Goal: Task Accomplishment & Management: Manage account settings

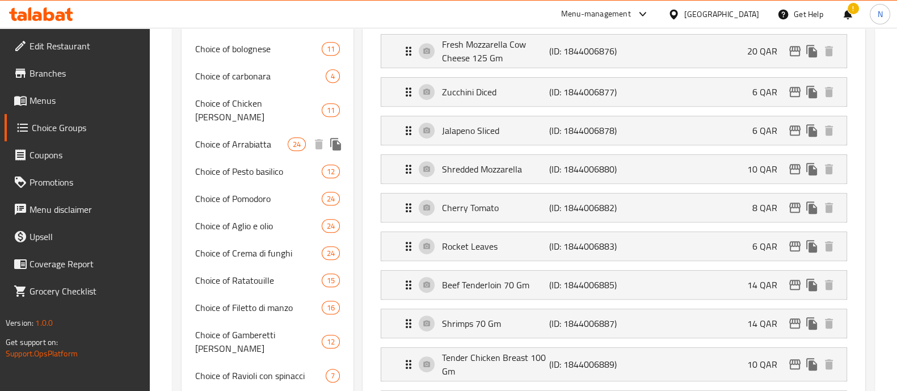
scroll to position [760, 0]
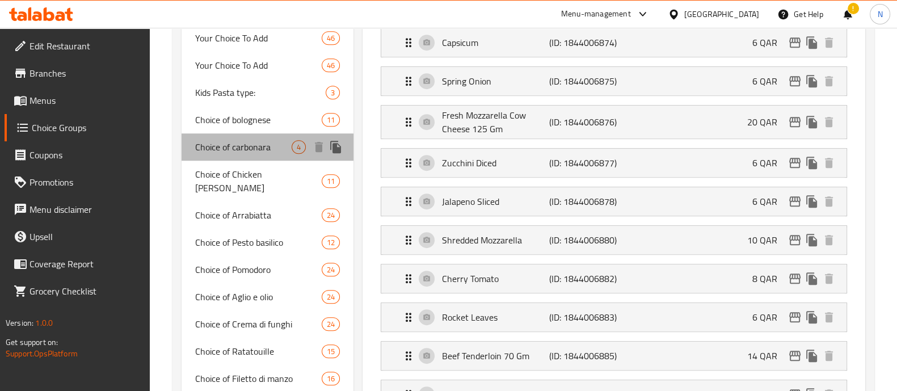
click at [249, 146] on span "Choice of carbonara" at bounding box center [243, 147] width 96 height 14
type input "Choice of carbonara"
type input "اختيار [PERSON_NAME]"
type input "4"
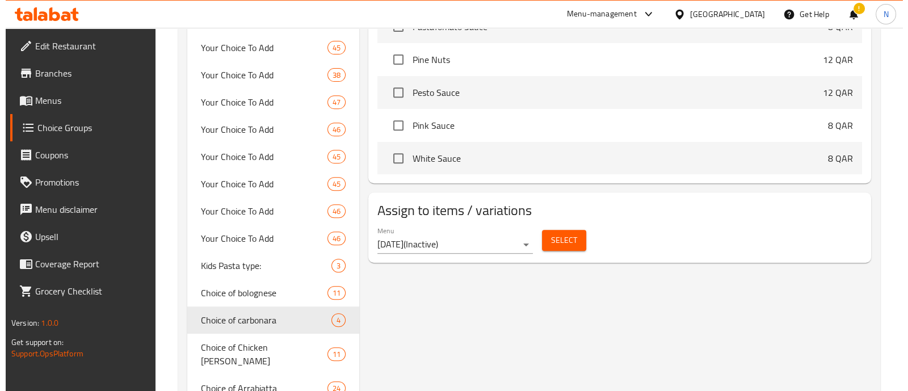
scroll to position [567, 0]
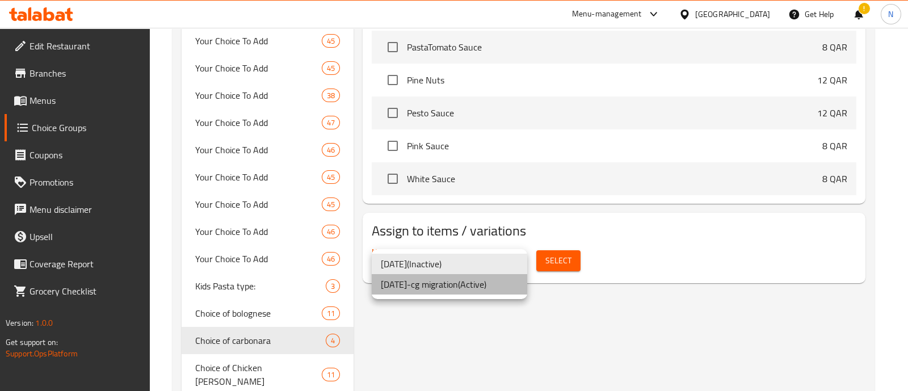
click at [496, 288] on li "[DATE]-cg migration ( Active )" at bounding box center [450, 284] width 156 height 20
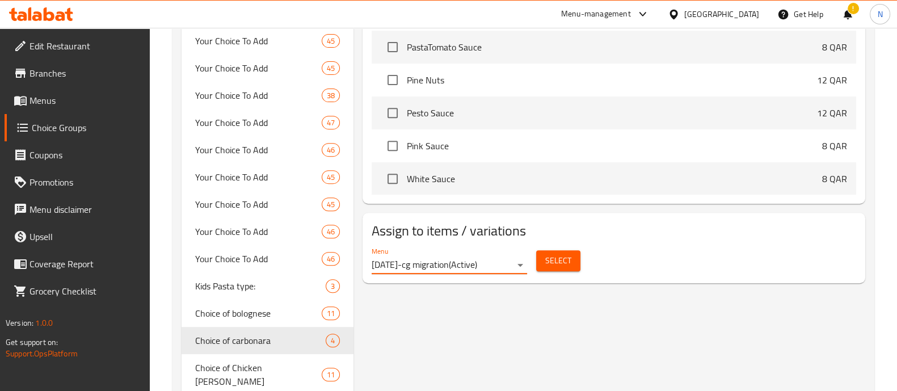
click at [552, 259] on span "Select" at bounding box center [558, 261] width 26 height 14
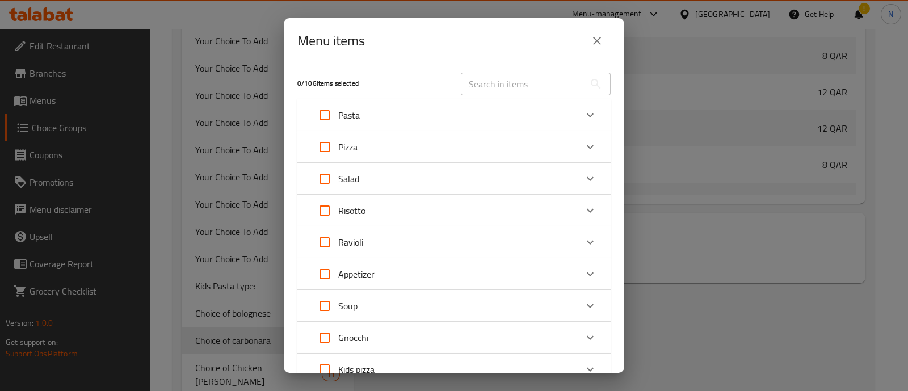
click at [531, 122] on div "Pasta" at bounding box center [444, 115] width 266 height 27
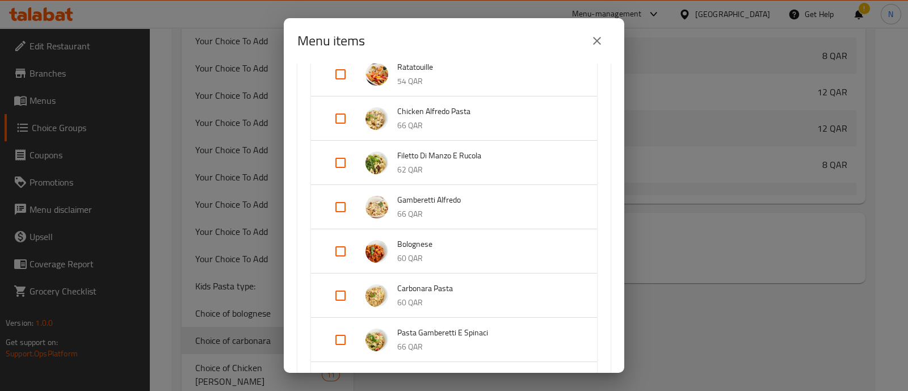
scroll to position [213, 0]
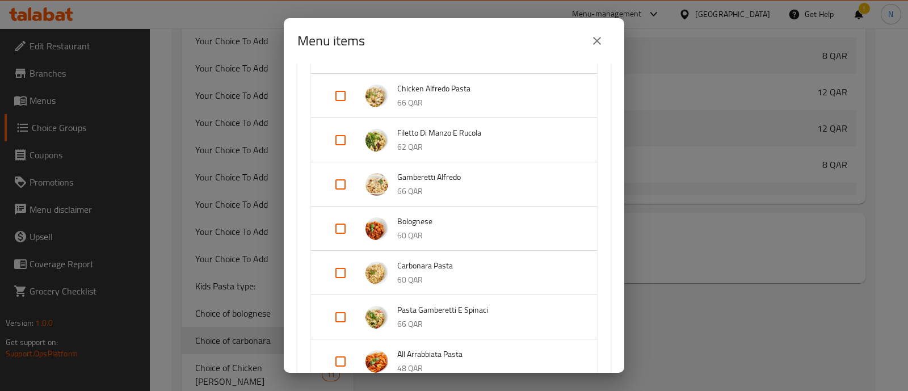
click at [341, 272] on input "Expand" at bounding box center [340, 272] width 27 height 27
checkbox input "true"
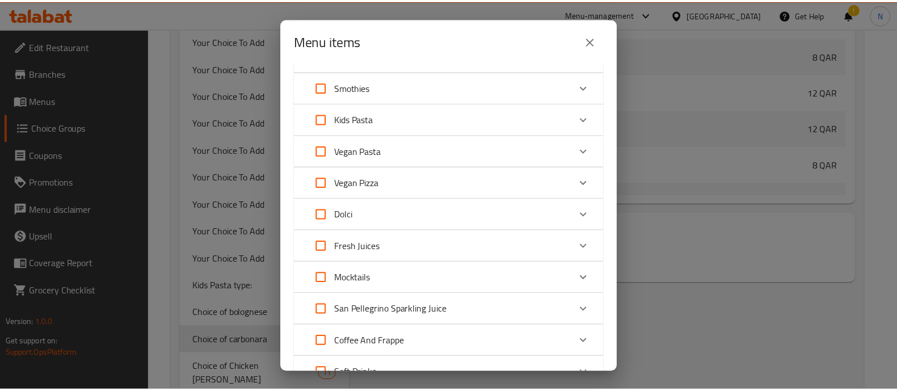
scroll to position [1071, 0]
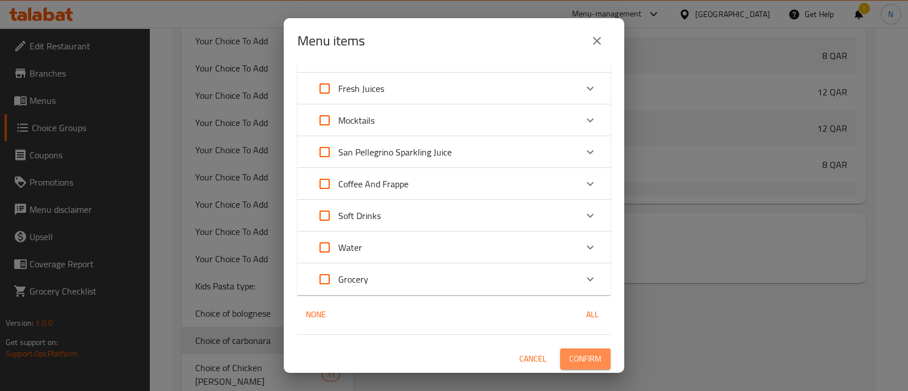
click at [569, 352] on span "Confirm" at bounding box center [585, 359] width 32 height 14
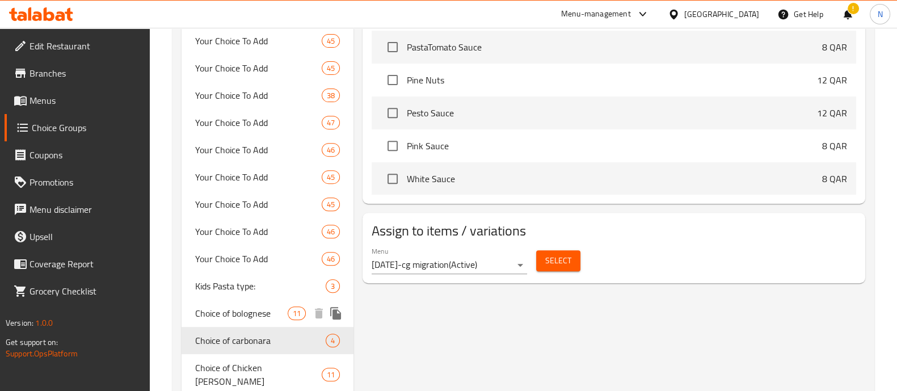
scroll to position [638, 0]
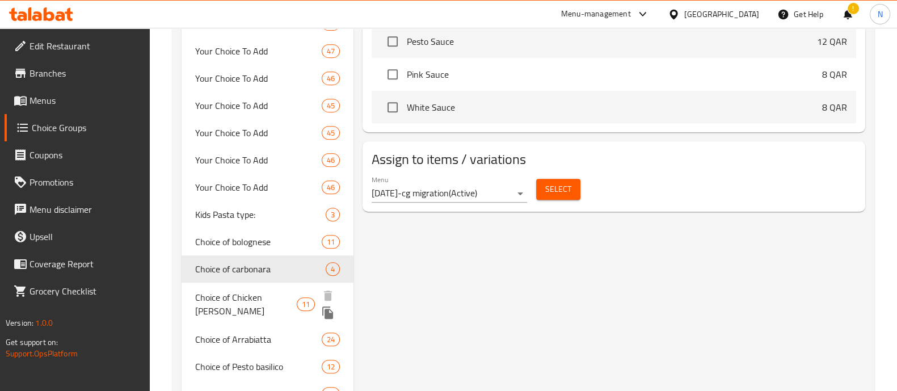
click at [238, 295] on span "Choice of Chicken [PERSON_NAME]" at bounding box center [246, 304] width 102 height 27
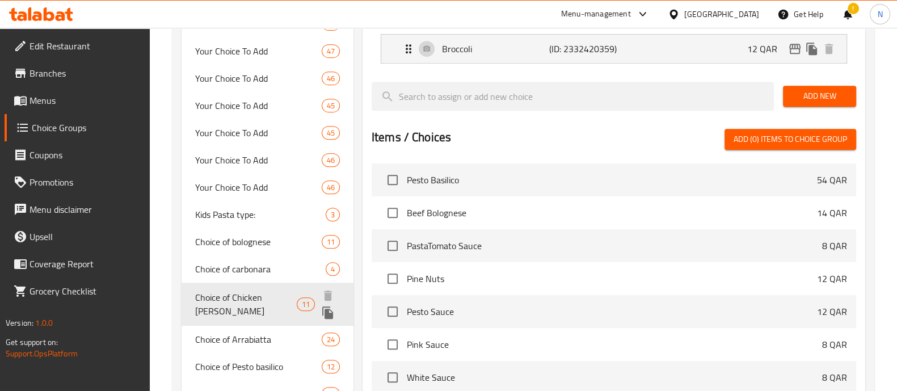
type input "Choice of Chicken [PERSON_NAME]"
type input "اختيار دجاج ألفريدو"
type input "11"
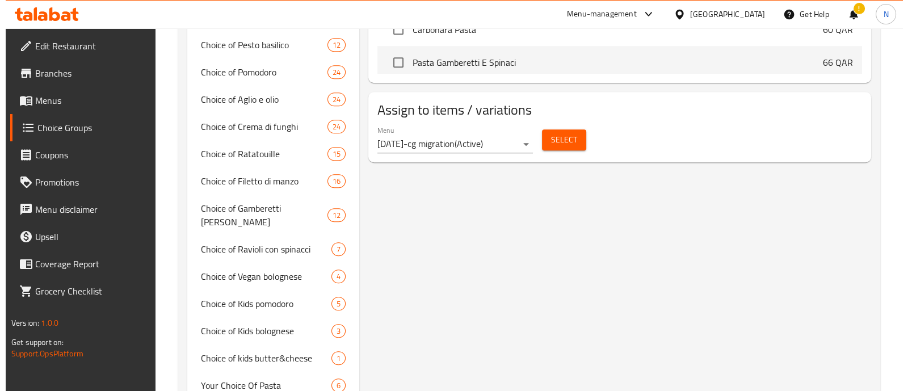
scroll to position [922, 0]
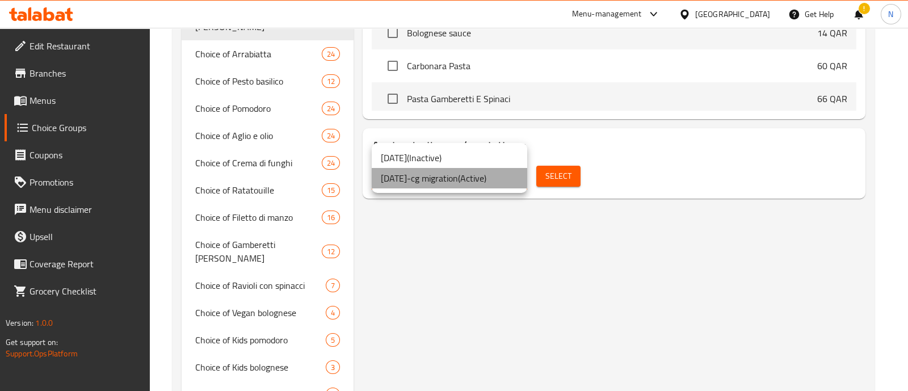
click at [467, 182] on li "[DATE]-cg migration ( Active )" at bounding box center [450, 178] width 156 height 20
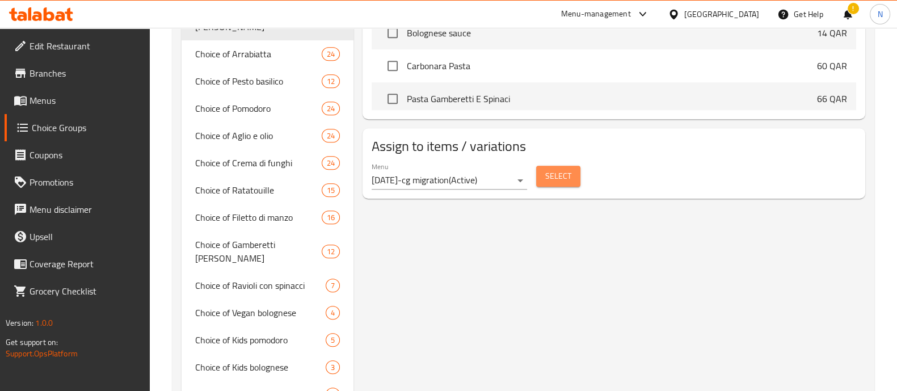
click at [548, 174] on span "Select" at bounding box center [558, 176] width 26 height 14
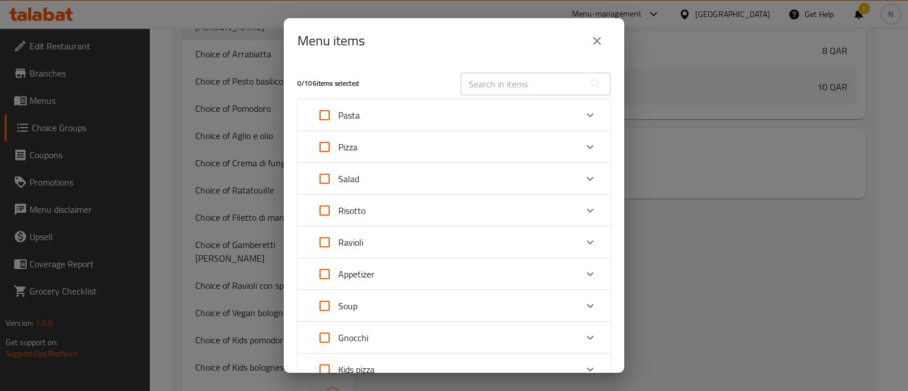
click at [400, 114] on div "Pasta" at bounding box center [444, 115] width 266 height 27
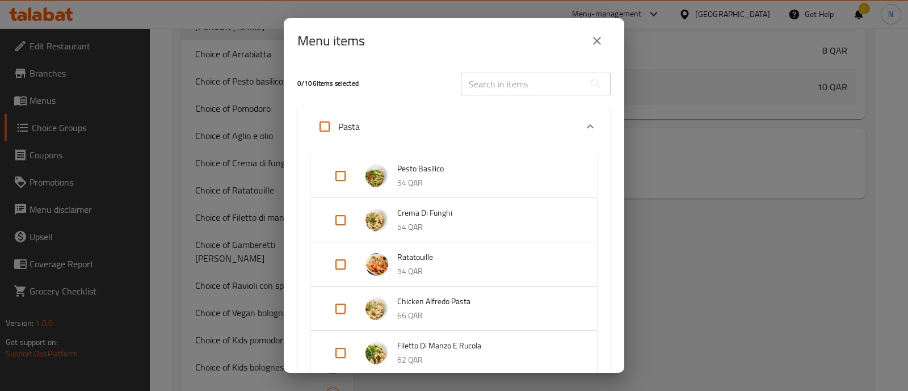
click at [444, 314] on p "66 QAR" at bounding box center [485, 316] width 177 height 14
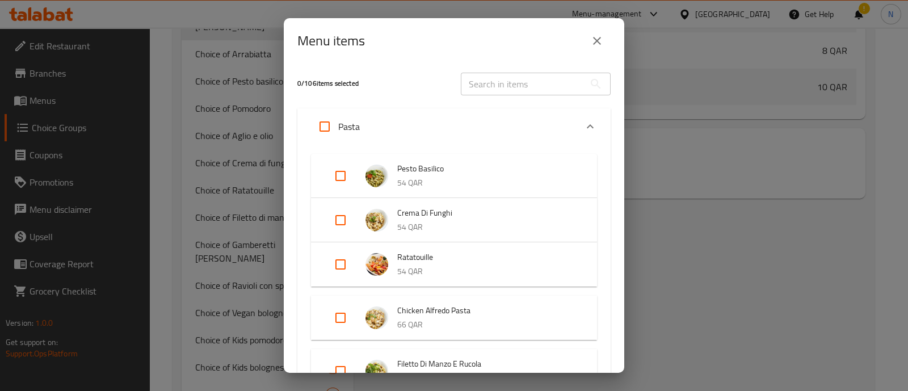
click at [342, 313] on input "Expand" at bounding box center [340, 317] width 27 height 27
checkbox input "true"
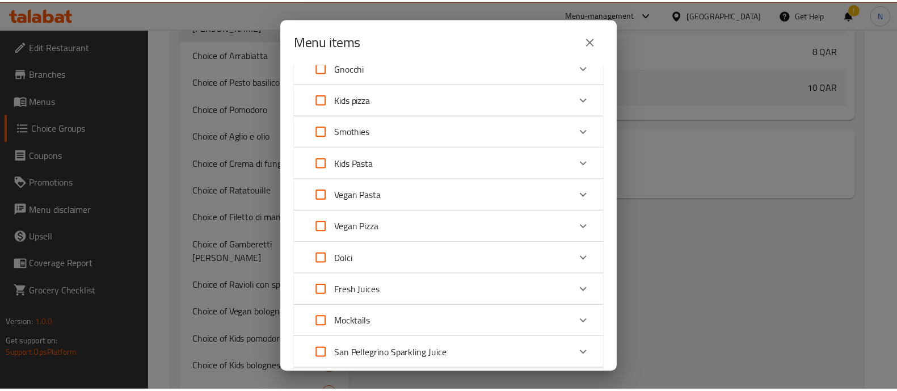
scroll to position [1052, 0]
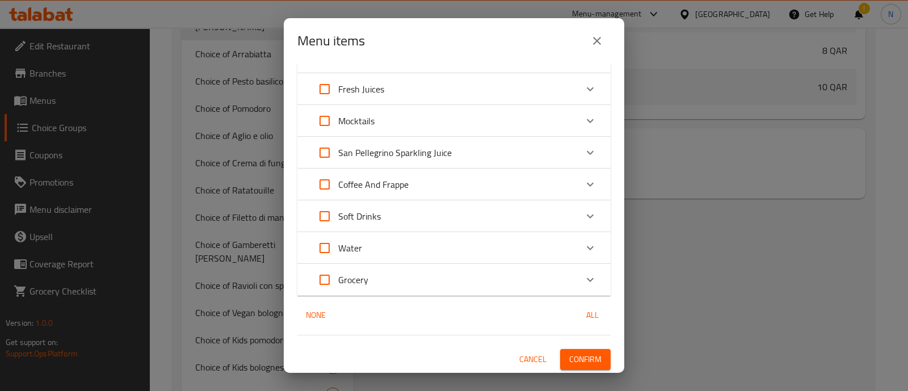
click at [582, 355] on span "Confirm" at bounding box center [585, 359] width 32 height 14
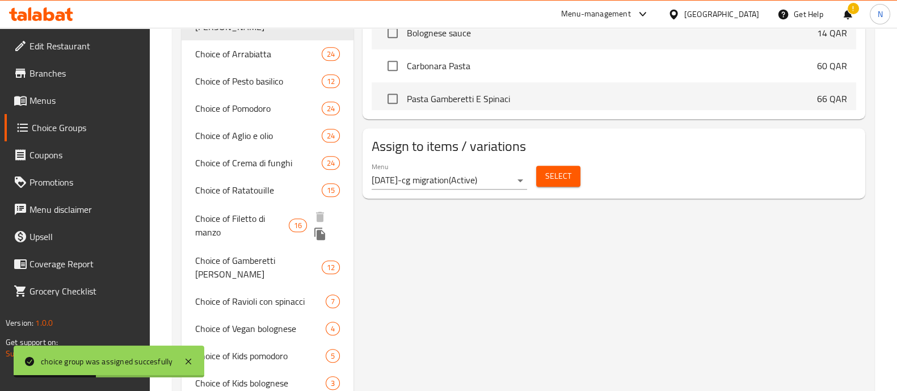
scroll to position [851, 0]
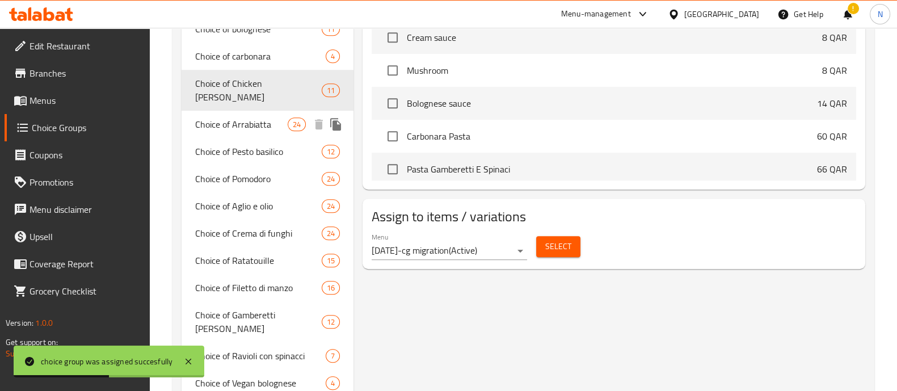
drag, startPoint x: 234, startPoint y: 110, endPoint x: 270, endPoint y: 131, distance: 41.2
click at [234, 117] on span "Choice of Arrabiatta" at bounding box center [241, 124] width 93 height 14
type input "Choice of Arrabiatta"
type input "اختيار أرابياتا"
type input "24"
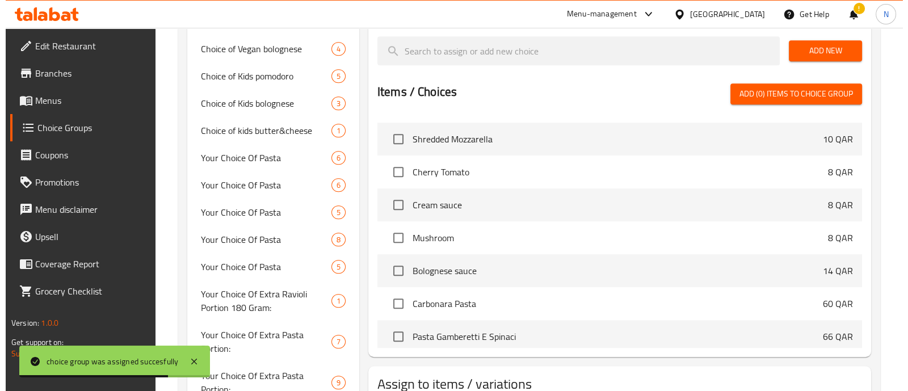
scroll to position [1383, 0]
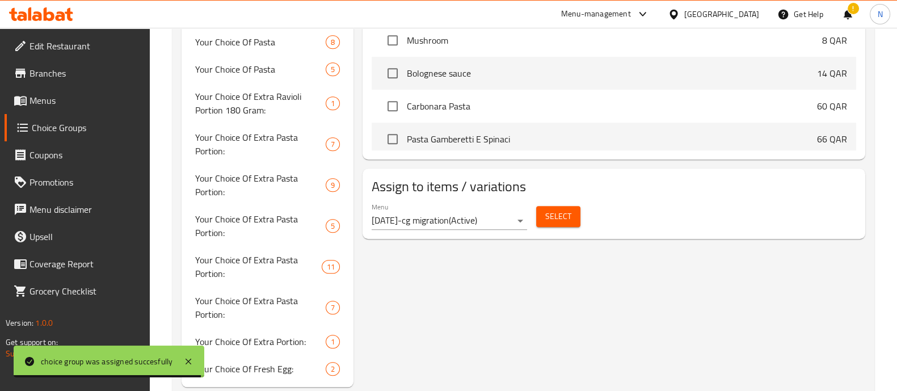
click at [559, 215] on span "Select" at bounding box center [558, 216] width 26 height 14
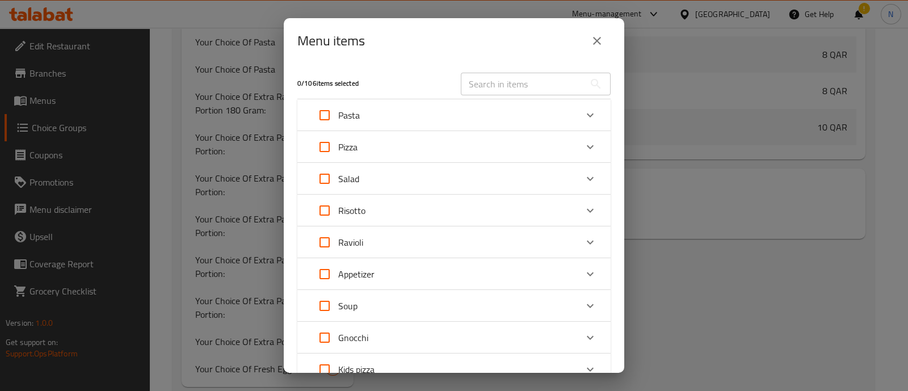
click at [594, 36] on icon "close" at bounding box center [597, 41] width 14 height 14
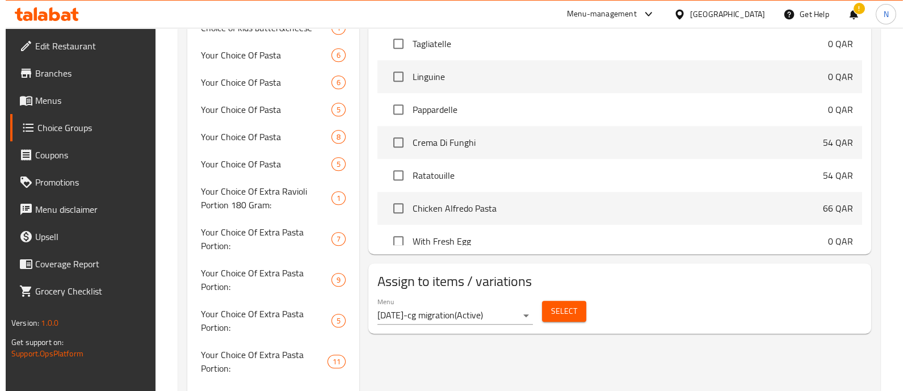
scroll to position [1371, 0]
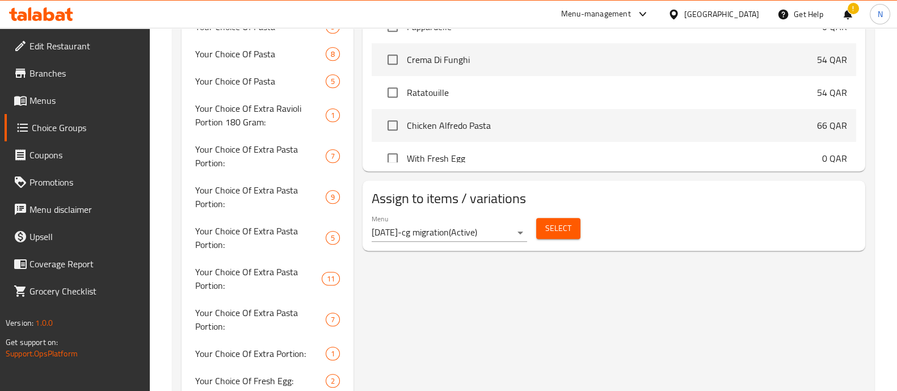
click at [575, 228] on button "Select" at bounding box center [558, 228] width 44 height 21
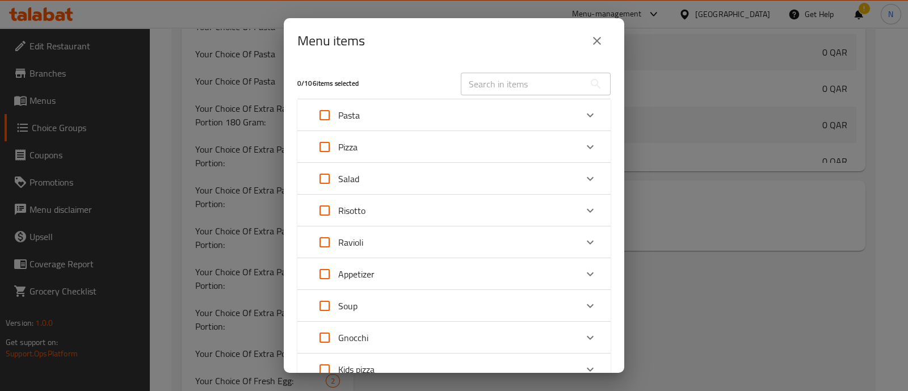
click at [404, 112] on div "Pasta" at bounding box center [444, 115] width 266 height 27
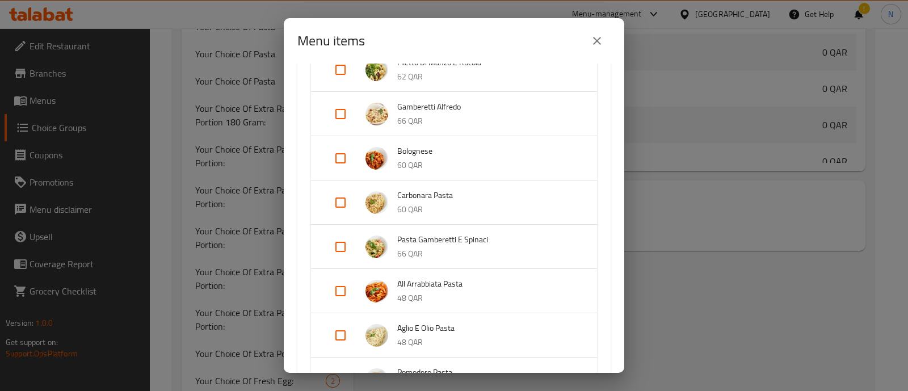
scroll to position [355, 0]
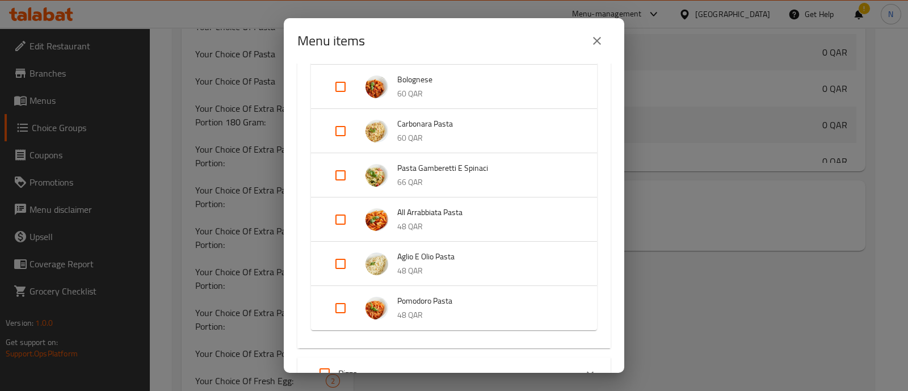
click at [340, 222] on input "Expand" at bounding box center [340, 219] width 27 height 27
checkbox input "true"
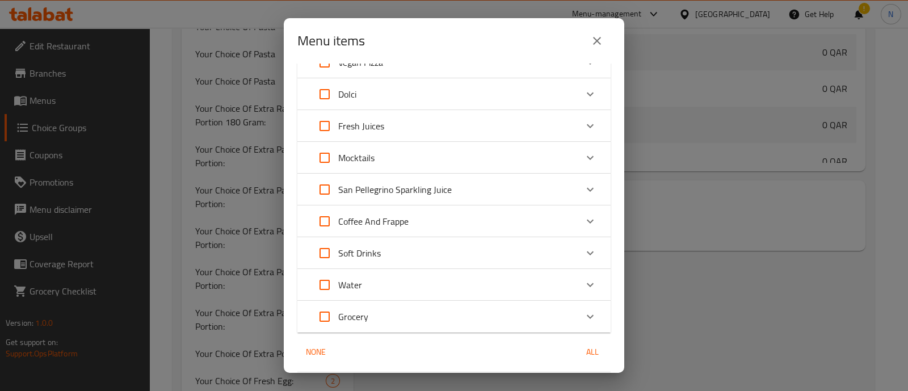
scroll to position [1071, 0]
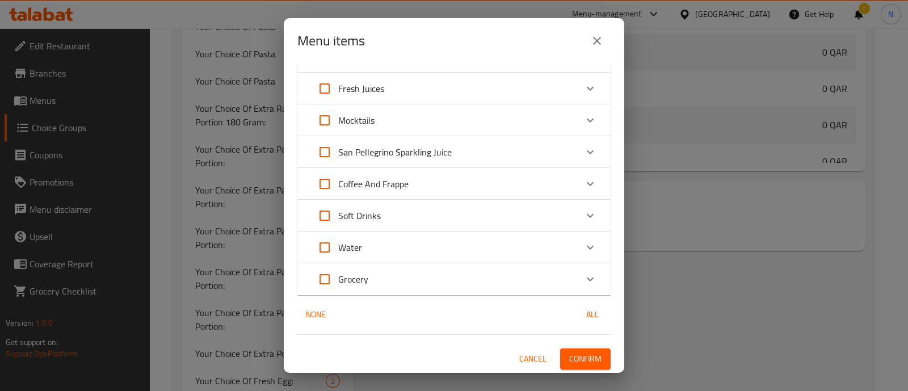
click at [576, 361] on span "Confirm" at bounding box center [585, 359] width 32 height 14
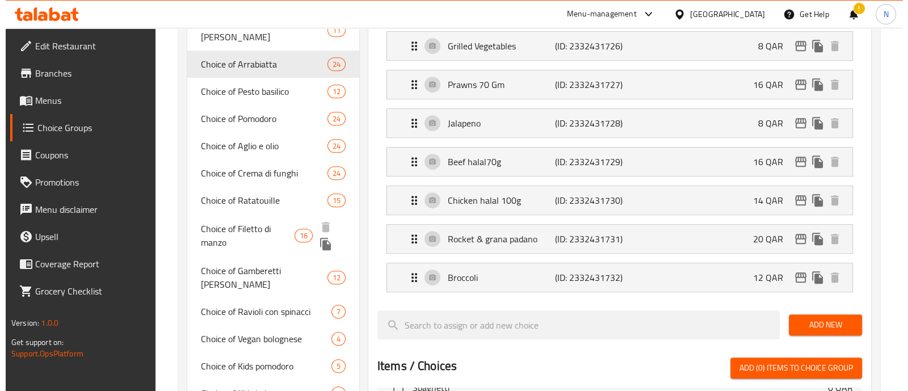
scroll to position [889, 0]
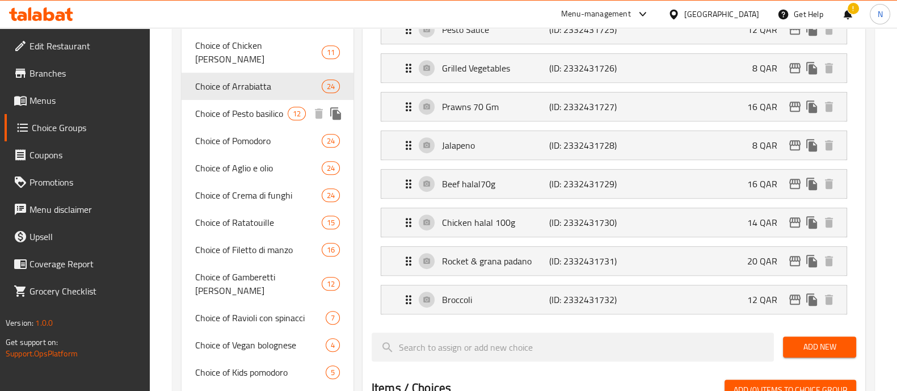
click at [262, 107] on span "Choice of Pesto basilico" at bounding box center [241, 114] width 93 height 14
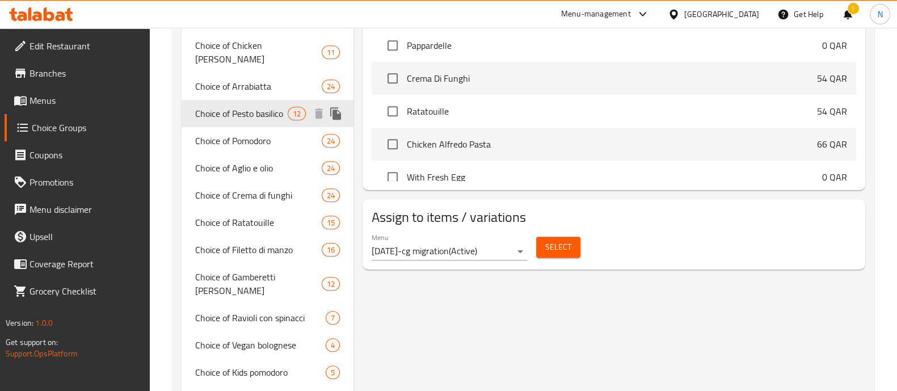
type input "Choice of Pesto basilico"
type input "اختيار [PERSON_NAME]"
type input "12"
click at [560, 250] on span "Select" at bounding box center [558, 247] width 26 height 14
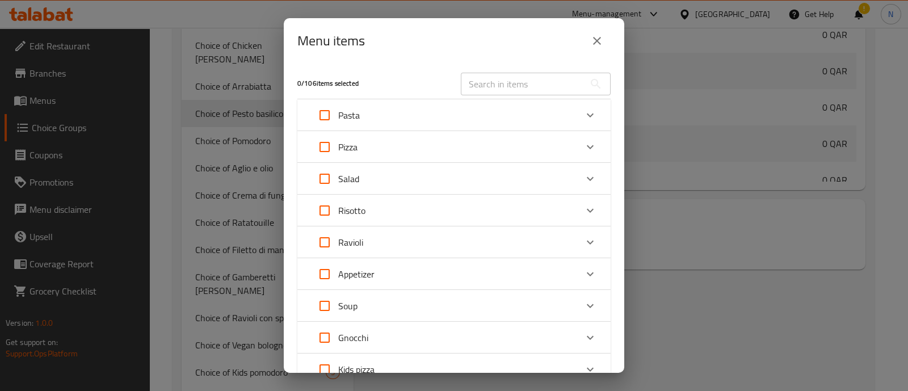
click at [453, 121] on div "Pasta" at bounding box center [444, 115] width 266 height 27
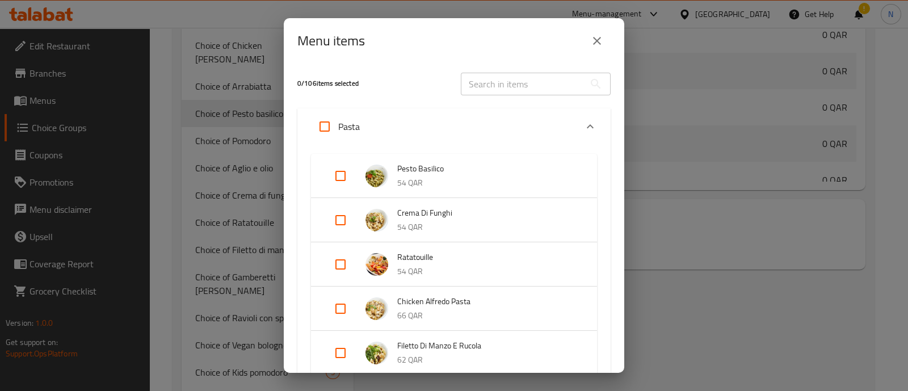
click at [337, 174] on input "Expand" at bounding box center [340, 175] width 27 height 27
checkbox input "true"
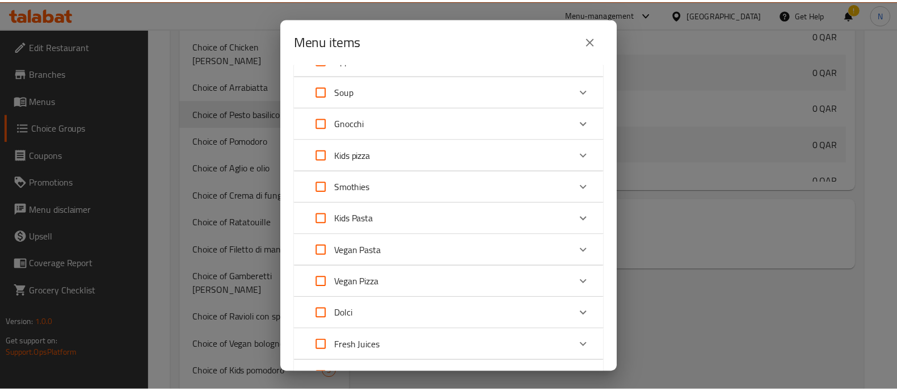
scroll to position [1061, 0]
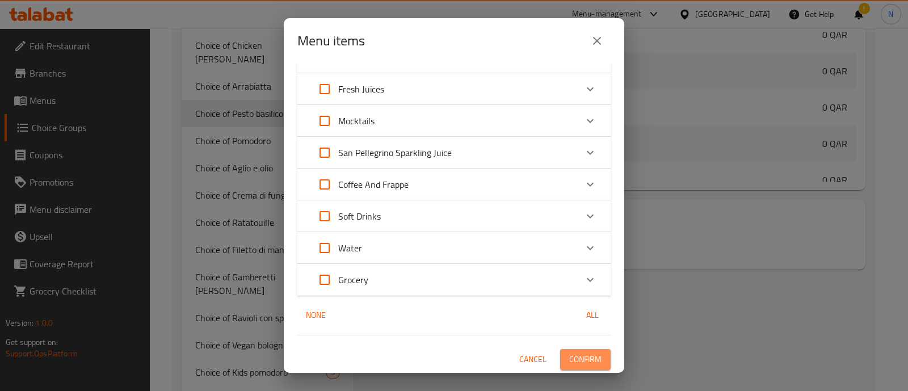
click at [571, 361] on span "Confirm" at bounding box center [585, 359] width 32 height 14
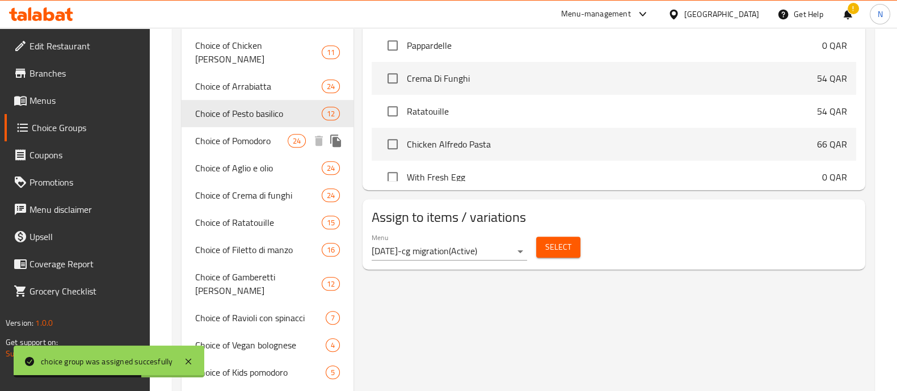
click at [241, 134] on span "Choice of Pomodoro" at bounding box center [241, 141] width 93 height 14
type input "Choice of Pomodoro"
type input "اختيار بومودورو"
type input "24"
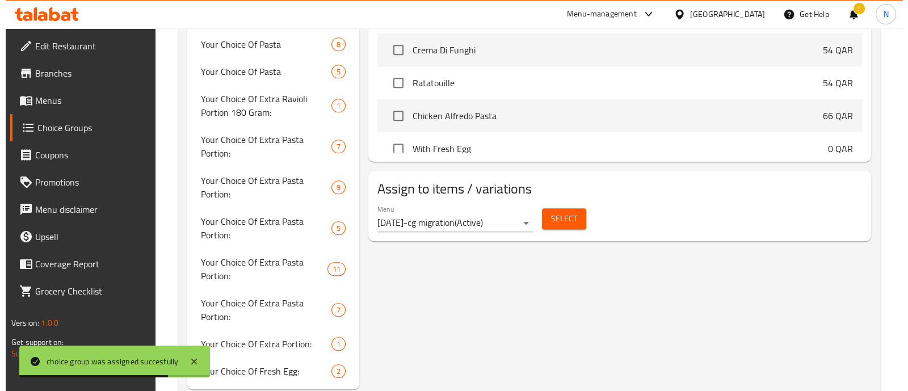
scroll to position [1383, 0]
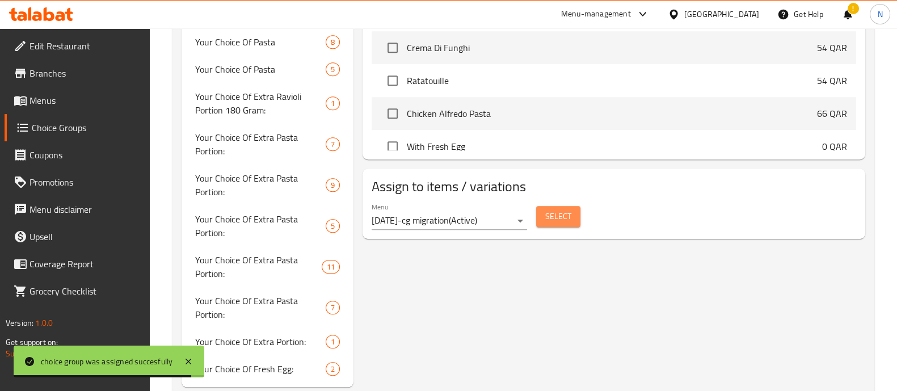
click at [562, 212] on span "Select" at bounding box center [558, 216] width 26 height 14
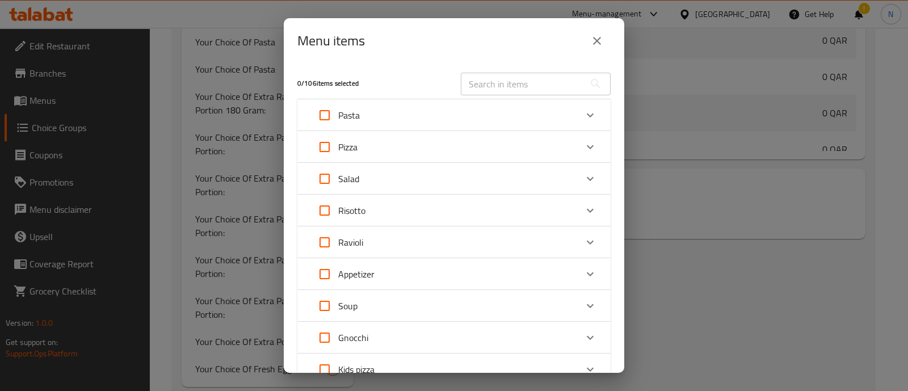
click at [382, 121] on div "Pasta" at bounding box center [444, 115] width 266 height 27
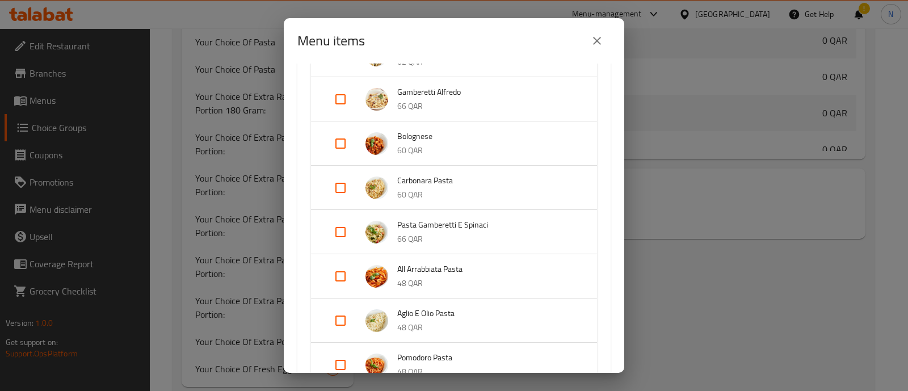
scroll to position [355, 0]
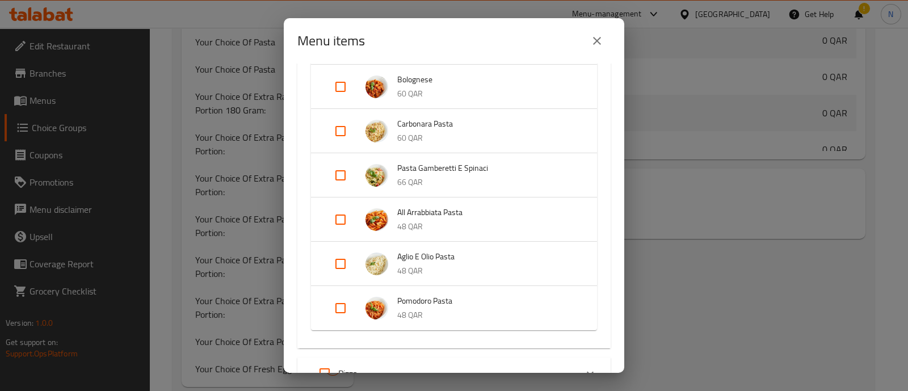
click at [340, 306] on input "Expand" at bounding box center [340, 308] width 27 height 27
checkbox input "true"
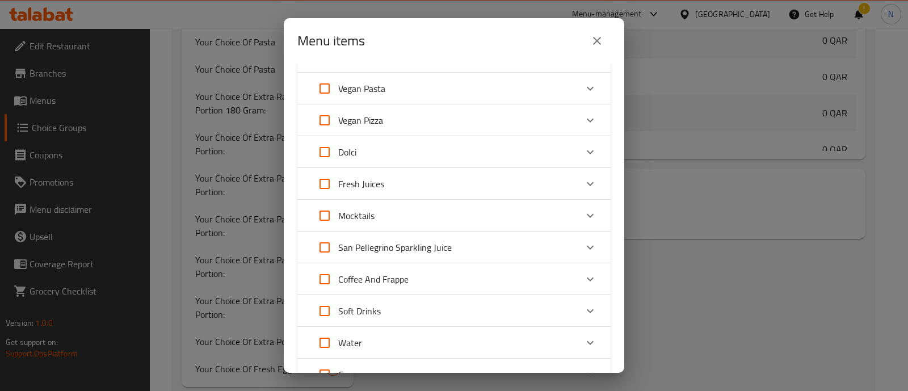
scroll to position [1061, 0]
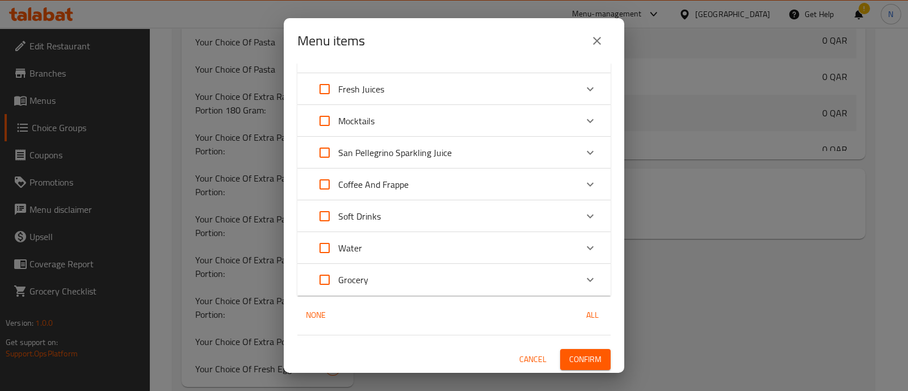
click at [577, 356] on span "Confirm" at bounding box center [585, 359] width 32 height 14
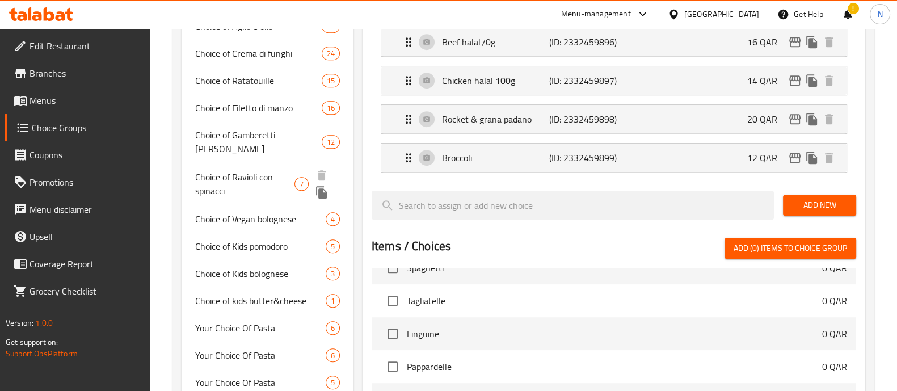
scroll to position [960, 0]
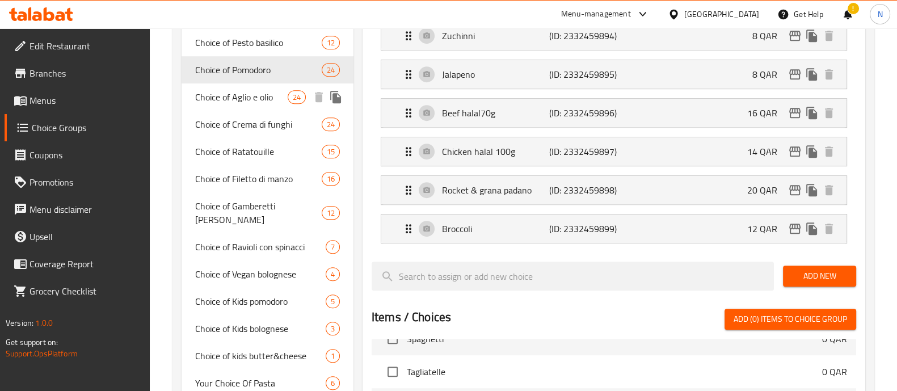
click at [236, 90] on span "Choice of Aglio e olio" at bounding box center [241, 97] width 93 height 14
type input "Choice of Aglio e olio"
type input "اختيار Aglio e olio"
type input "15"
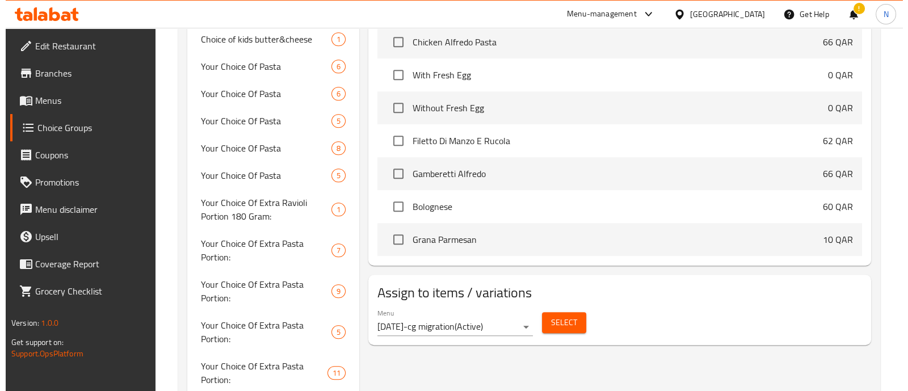
scroll to position [1703, 0]
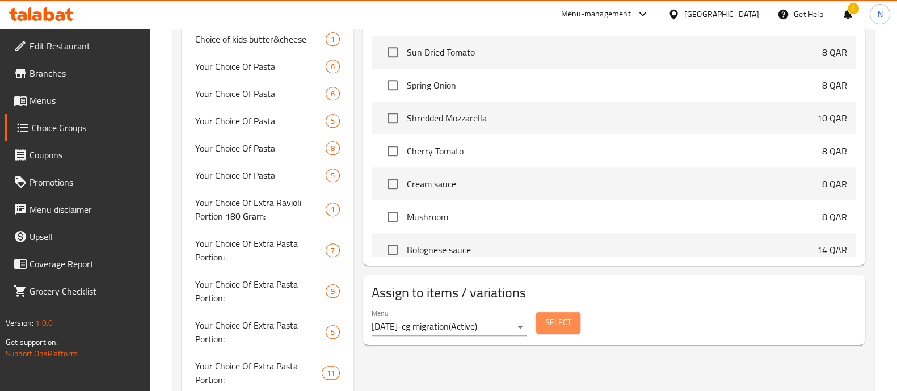
click at [556, 321] on span "Select" at bounding box center [558, 323] width 26 height 14
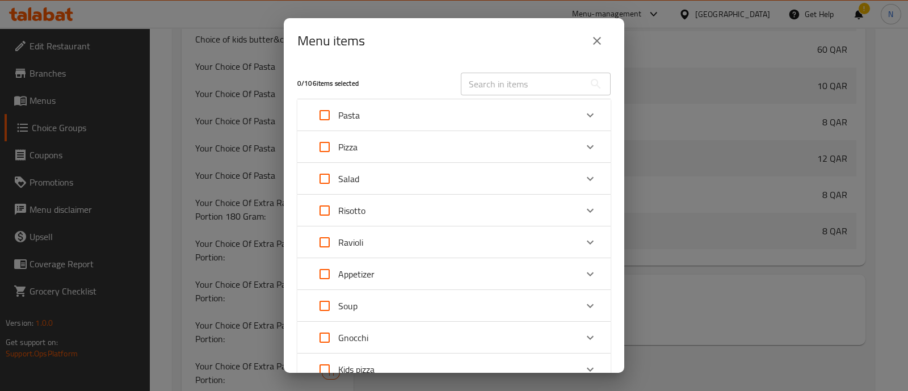
click at [532, 103] on div "Pasta" at bounding box center [444, 115] width 266 height 27
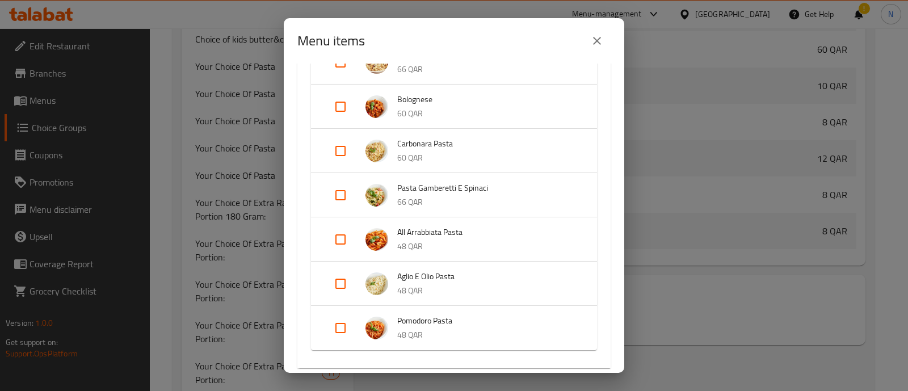
scroll to position [355, 0]
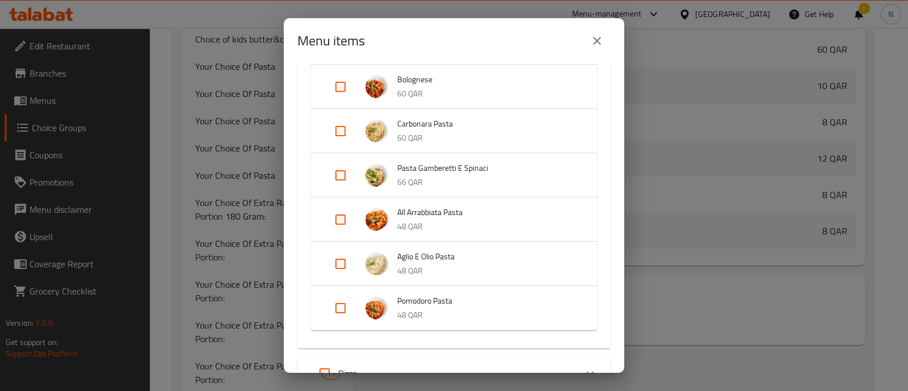
click at [340, 260] on input "Expand" at bounding box center [340, 263] width 27 height 27
checkbox input "true"
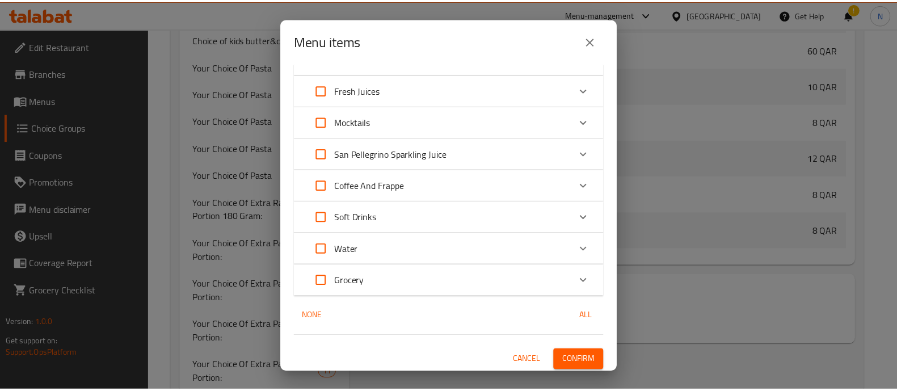
scroll to position [1071, 0]
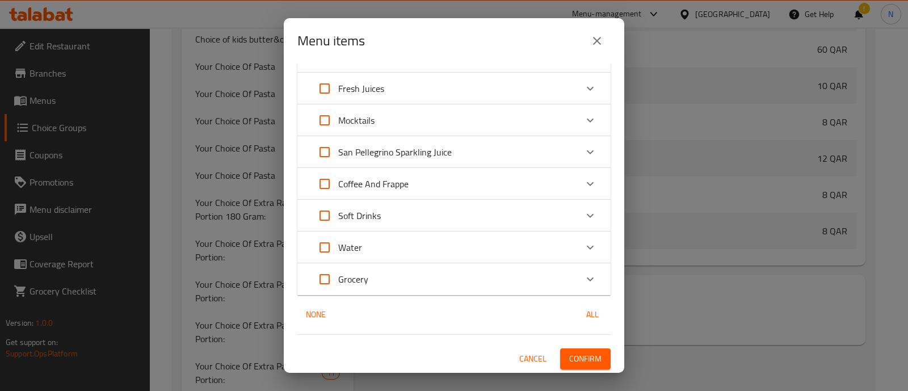
click at [579, 359] on span "Confirm" at bounding box center [585, 359] width 32 height 14
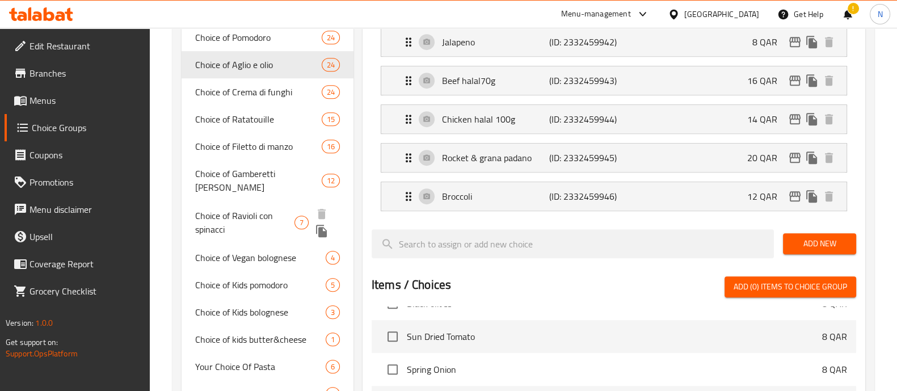
scroll to position [922, 0]
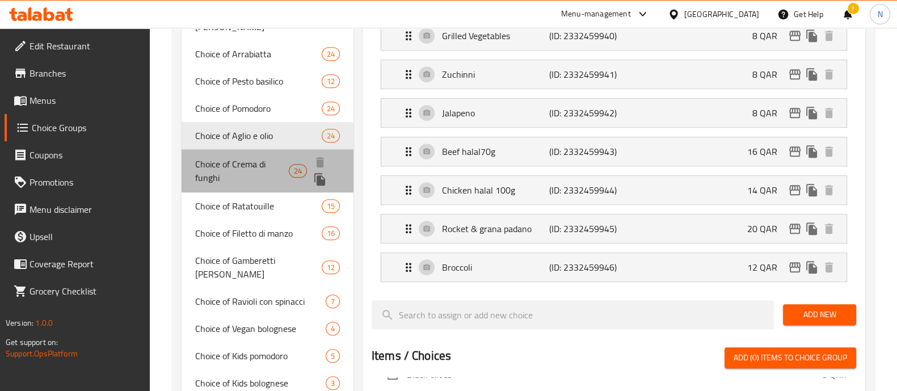
click at [255, 157] on span "Choice of Crema di funghi" at bounding box center [242, 170] width 94 height 27
type input "Choice of Crema di funghi"
type input "اختيار كريمة الفطر"
type input "21"
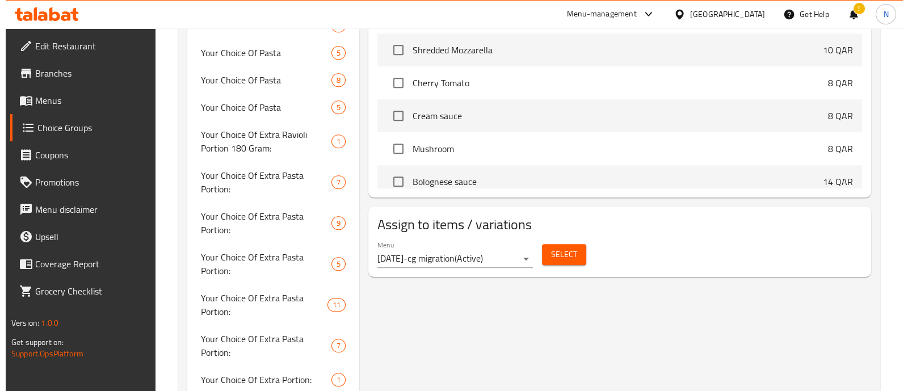
scroll to position [1383, 0]
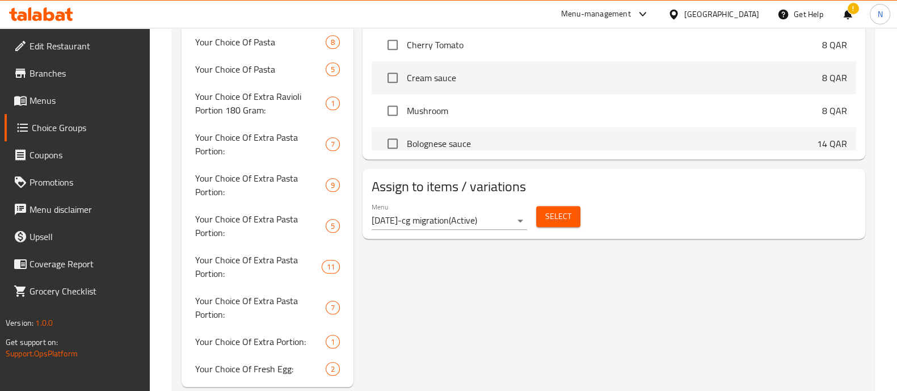
click at [551, 215] on span "Select" at bounding box center [558, 216] width 26 height 14
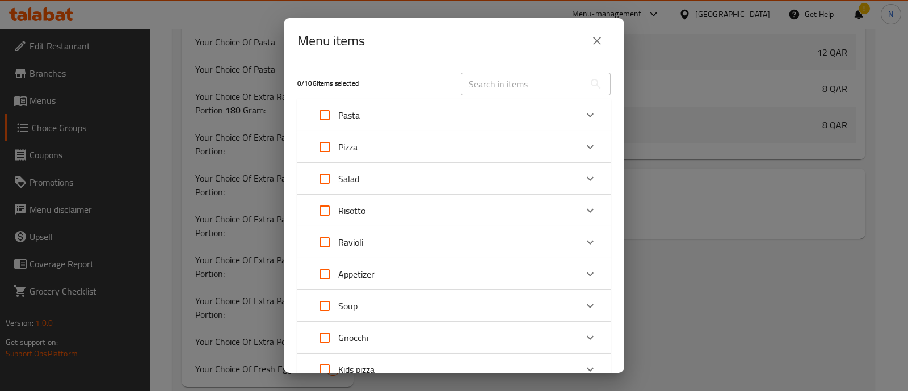
click at [417, 116] on div "Pasta" at bounding box center [444, 115] width 266 height 27
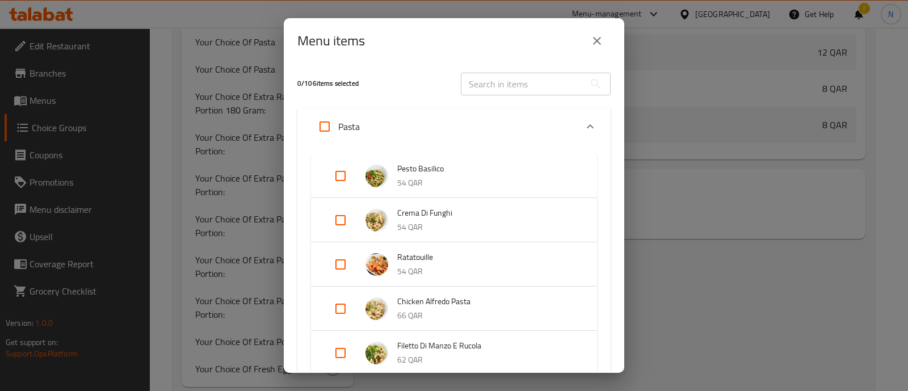
click at [346, 218] on input "Expand" at bounding box center [340, 220] width 27 height 27
checkbox input "true"
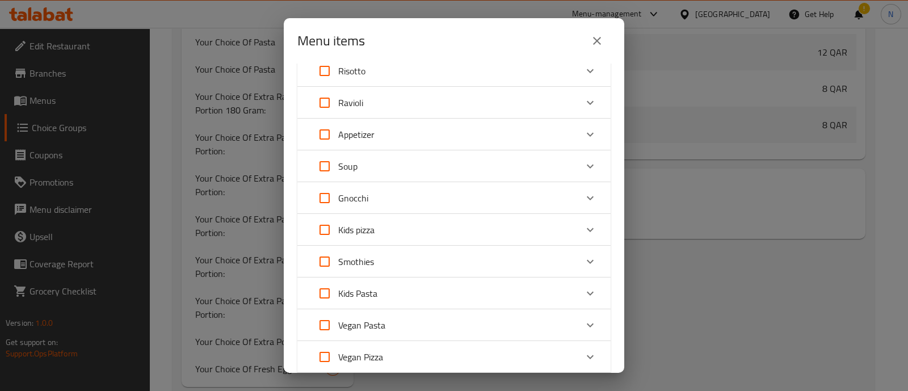
scroll to position [1071, 0]
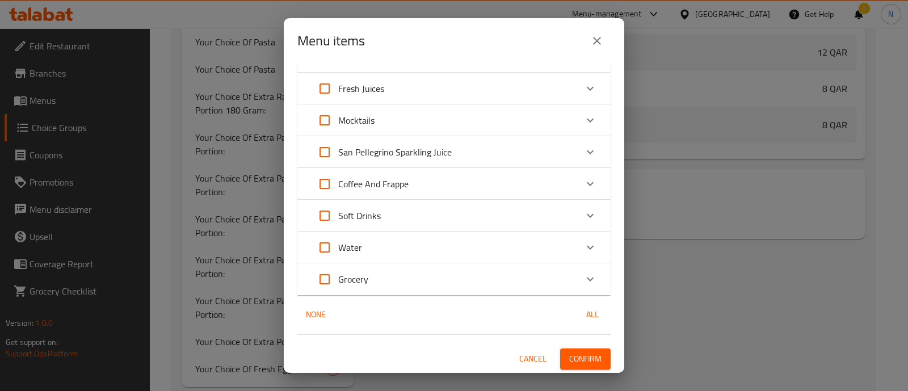
click at [577, 352] on span "Confirm" at bounding box center [585, 359] width 32 height 14
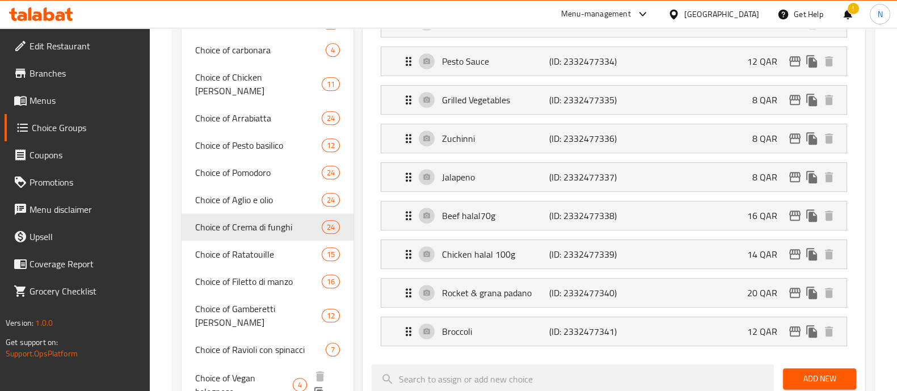
scroll to position [818, 0]
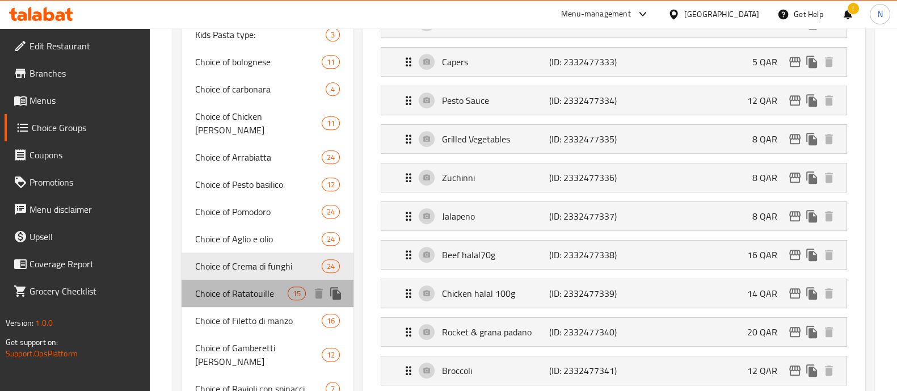
click at [247, 287] on span "Choice of Ratatouille" at bounding box center [241, 294] width 93 height 14
type input "Choice of Ratatouille"
type input "اختيار [PERSON_NAME]"
type input "15"
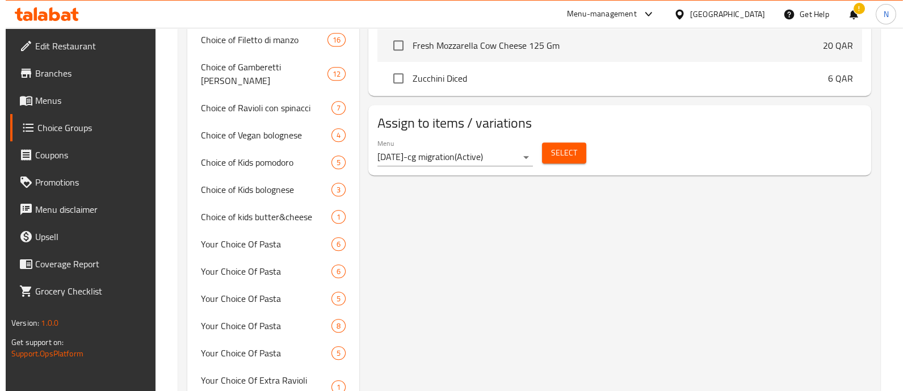
scroll to position [1063, 0]
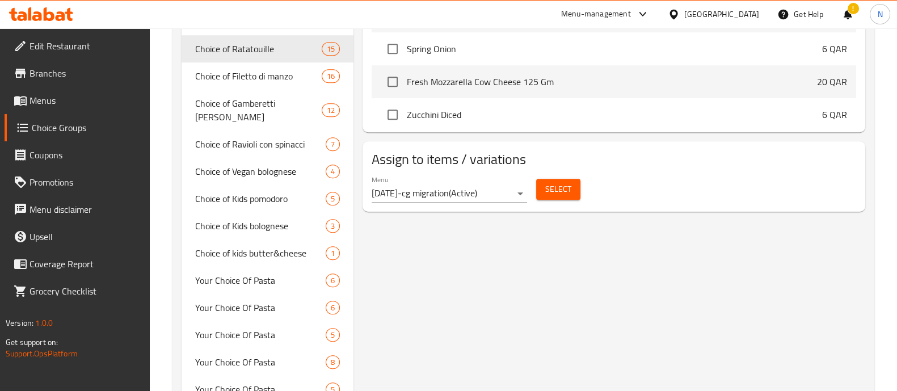
click at [551, 187] on span "Select" at bounding box center [558, 189] width 26 height 14
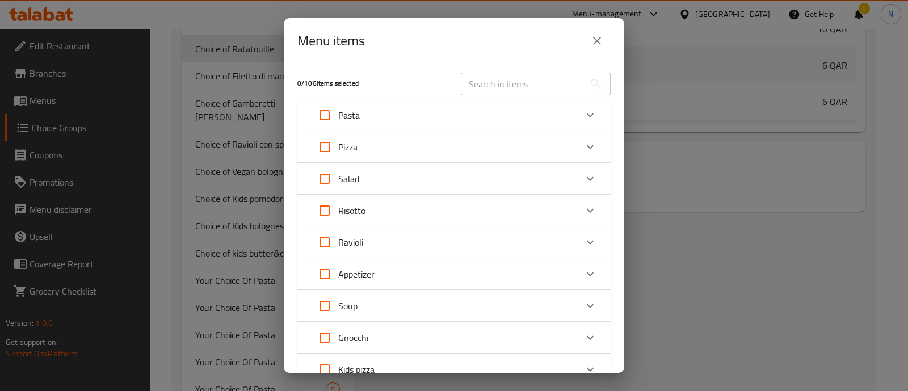
click at [413, 117] on div "Pasta" at bounding box center [444, 115] width 266 height 27
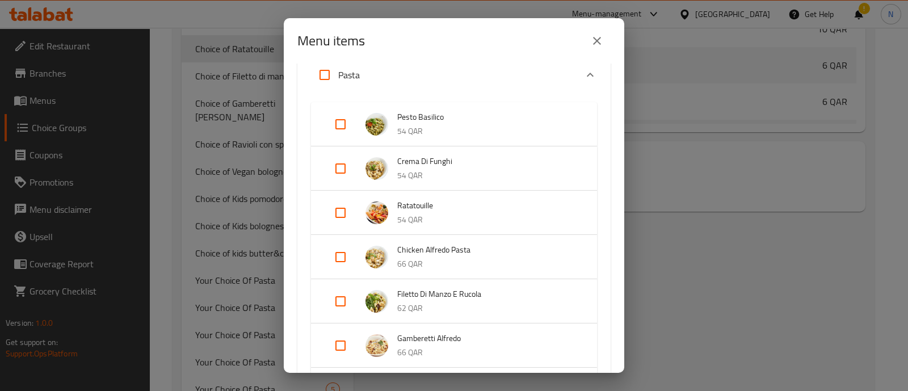
scroll to position [70, 0]
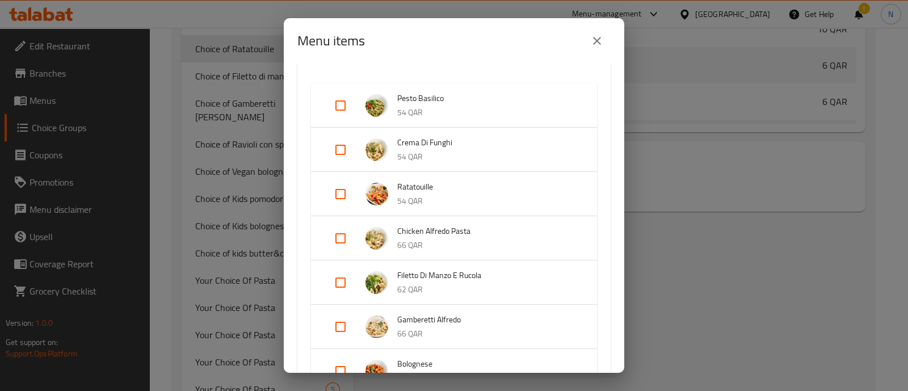
click at [338, 194] on input "Expand" at bounding box center [340, 193] width 27 height 27
checkbox input "true"
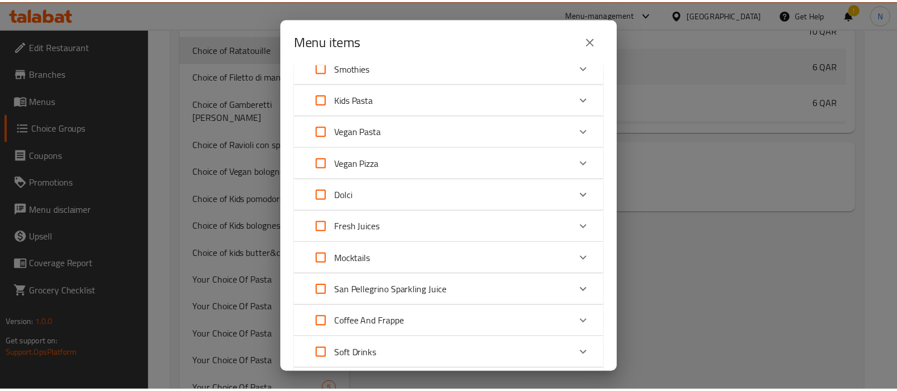
scroll to position [1071, 0]
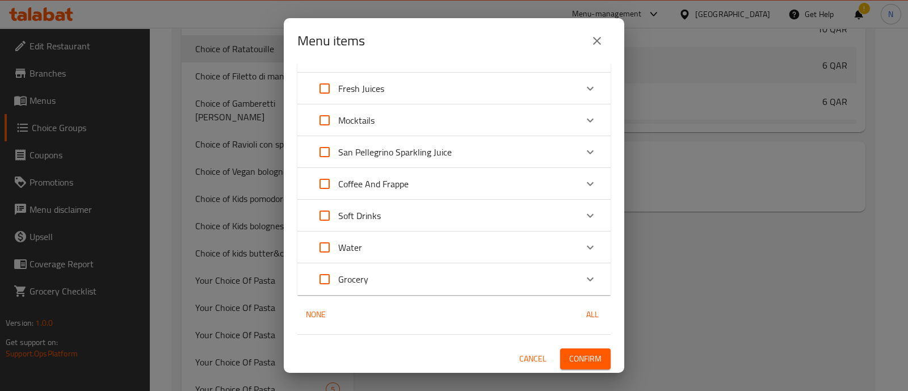
click at [583, 360] on span "Confirm" at bounding box center [585, 359] width 32 height 14
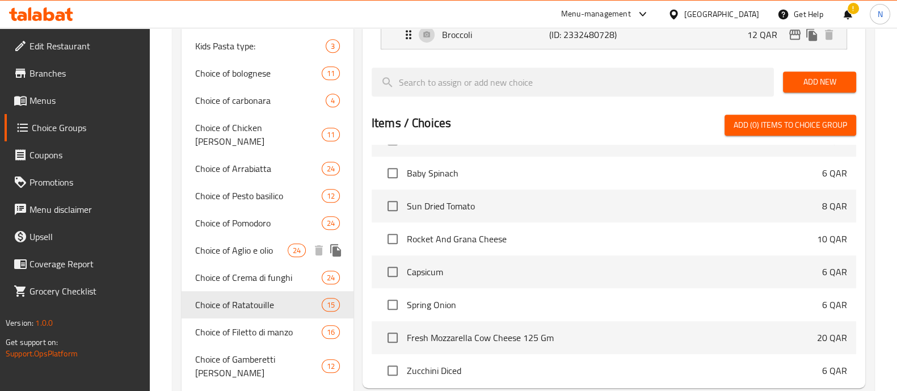
scroll to position [850, 0]
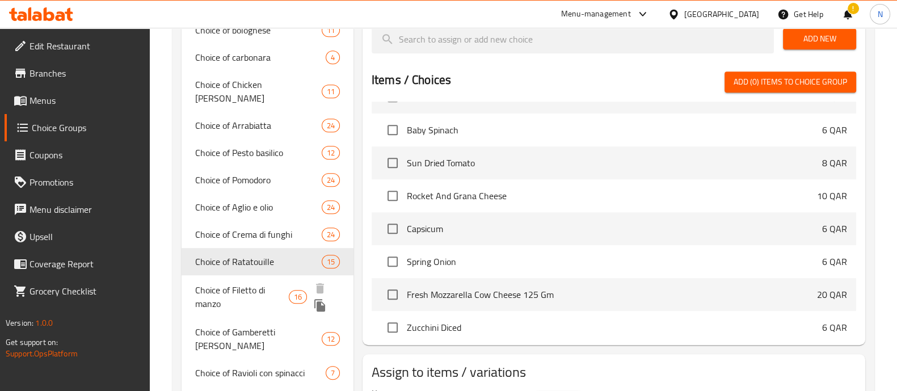
click at [263, 283] on span "Choice of Filetto di manzo" at bounding box center [242, 296] width 94 height 27
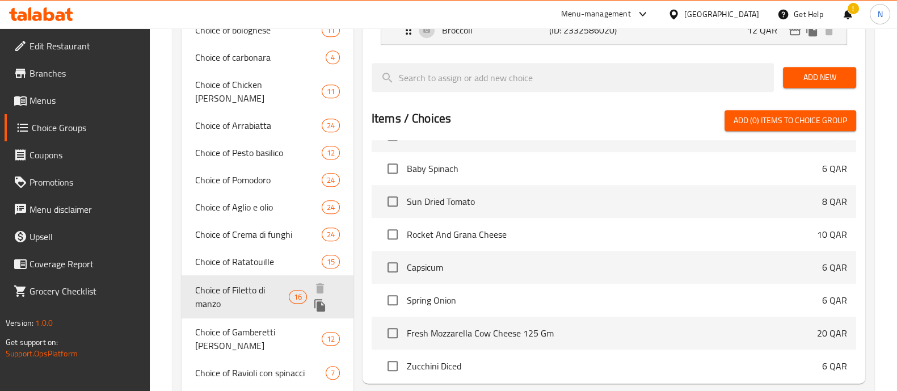
type input "Choice of Filetto di manzo"
type input "اختيار [PERSON_NAME]"
type input "16"
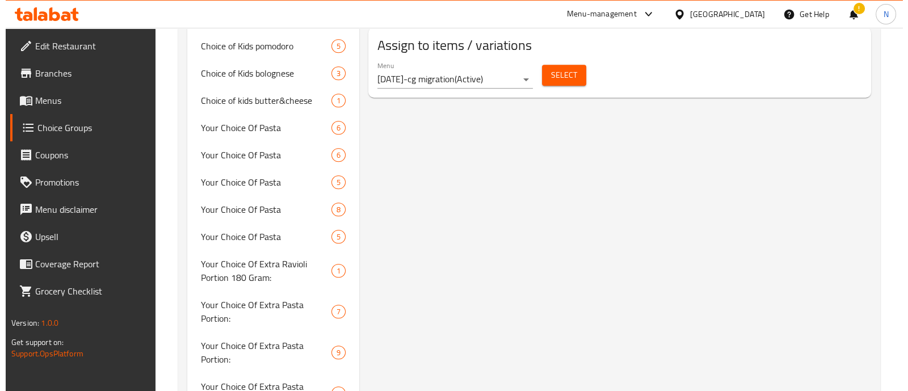
scroll to position [1179, 0]
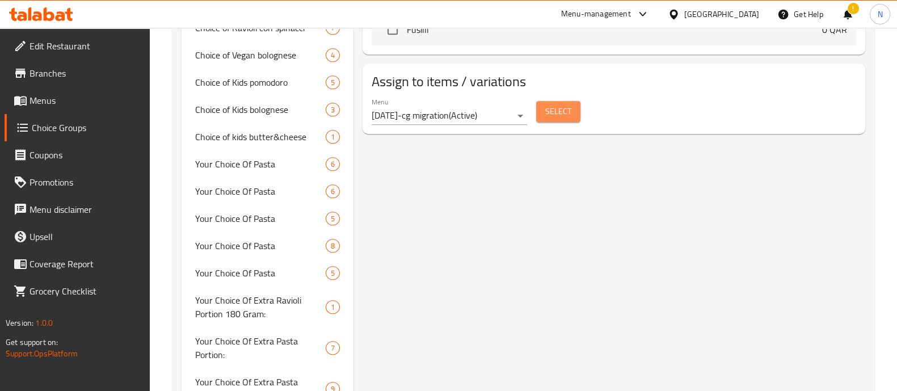
click at [552, 106] on span "Select" at bounding box center [558, 111] width 26 height 14
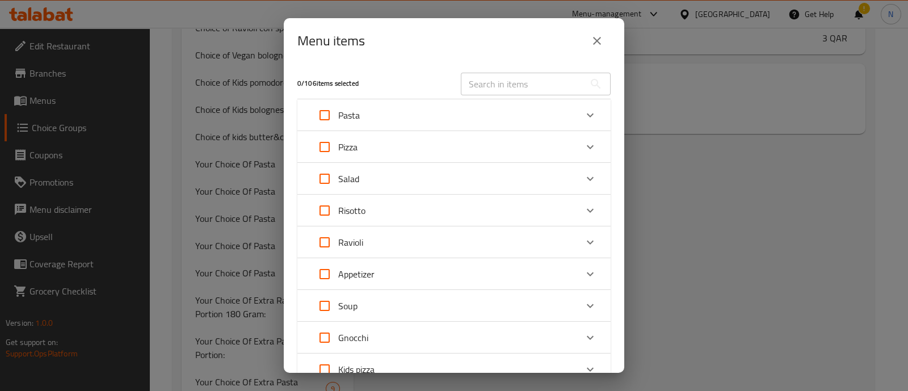
scroll to position [1014, 0]
click at [414, 120] on div "Pasta" at bounding box center [444, 115] width 266 height 27
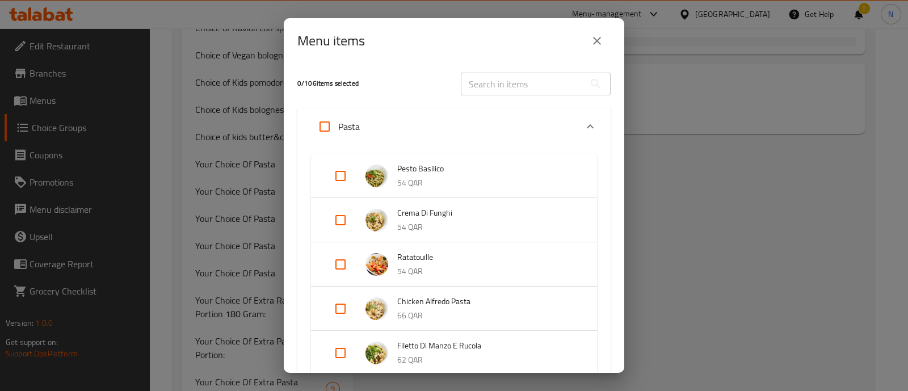
scroll to position [70, 0]
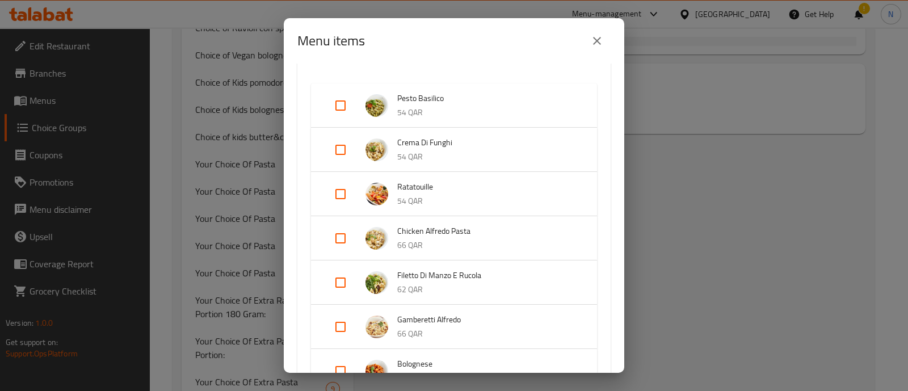
click at [338, 281] on input "Expand" at bounding box center [340, 282] width 27 height 27
checkbox input "true"
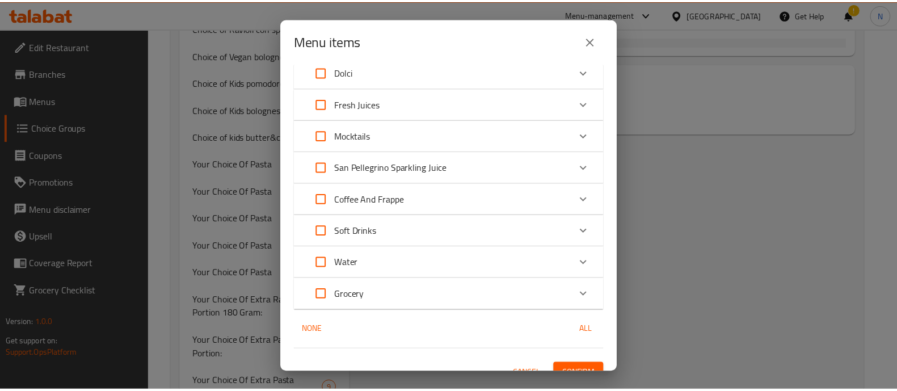
scroll to position [1071, 0]
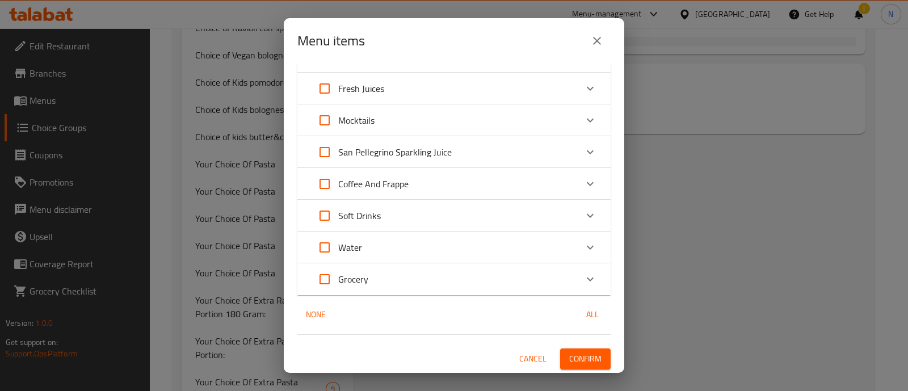
click at [575, 352] on span "Confirm" at bounding box center [585, 359] width 32 height 14
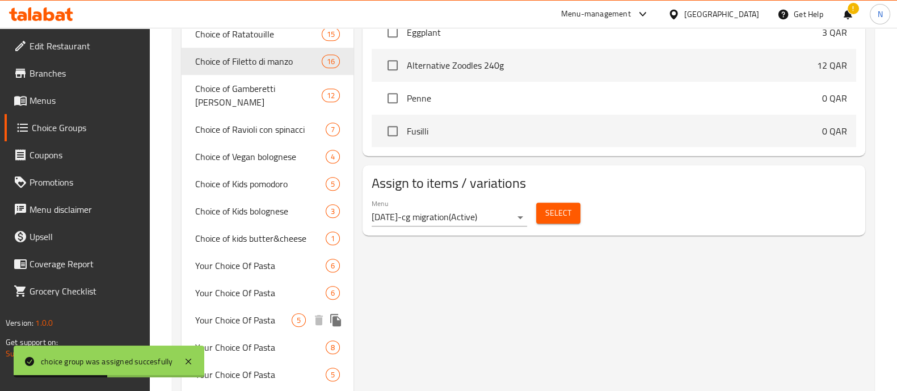
scroll to position [1037, 0]
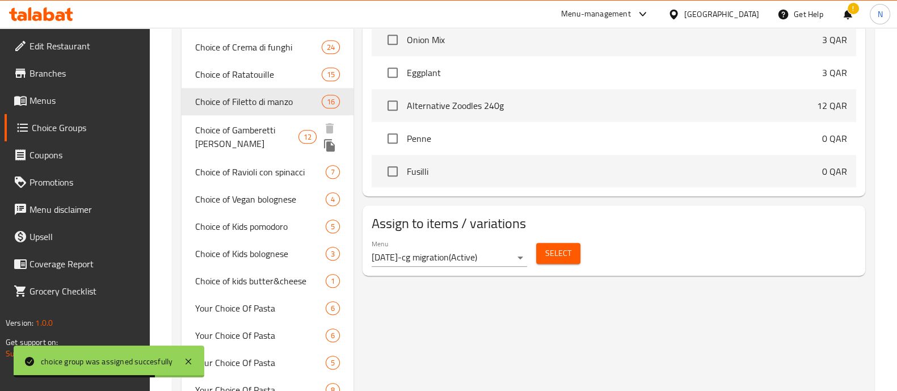
click at [251, 123] on span "Choice of Gamberetti [PERSON_NAME]" at bounding box center [246, 136] width 103 height 27
type input "Choice of Gamberetti [PERSON_NAME]"
type input "اختيار Gamberetti [PERSON_NAME]"
type input "12"
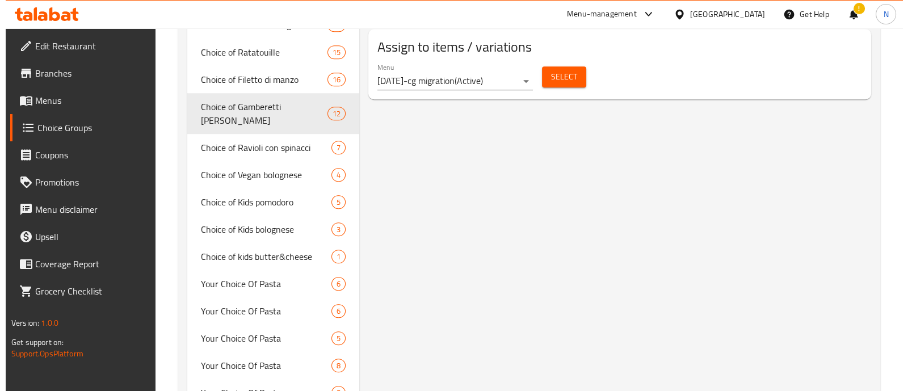
scroll to position [999, 0]
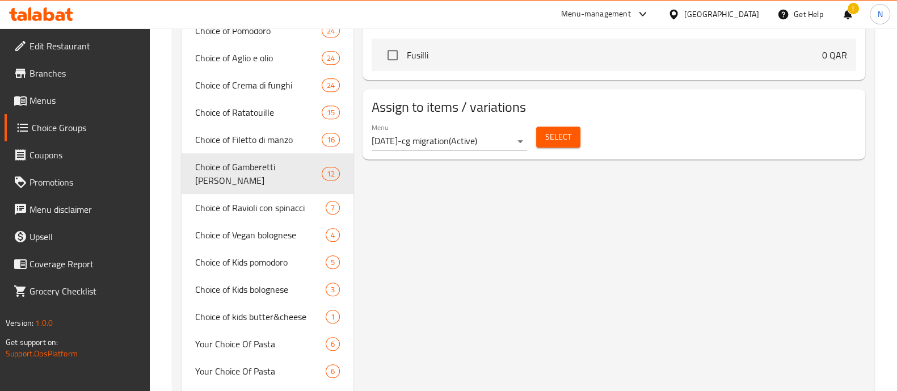
click at [558, 141] on button "Select" at bounding box center [558, 137] width 44 height 21
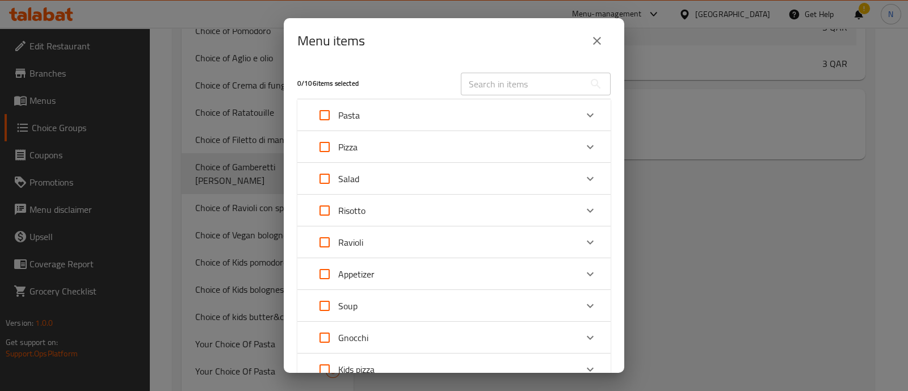
scroll to position [1014, 0]
click at [380, 113] on div "Pasta" at bounding box center [444, 115] width 266 height 27
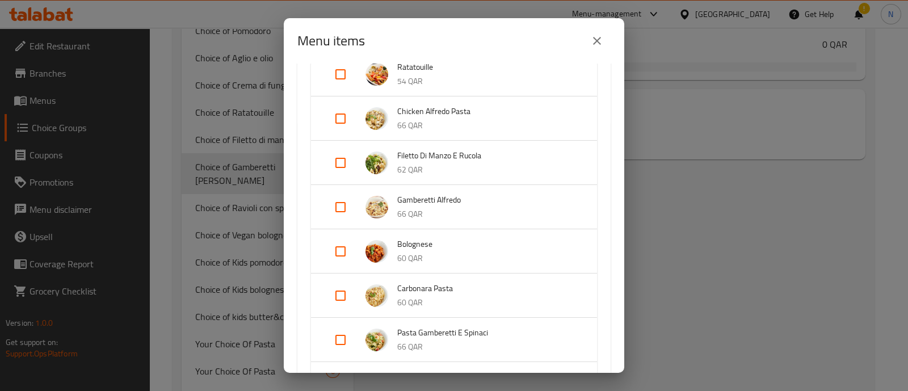
scroll to position [213, 0]
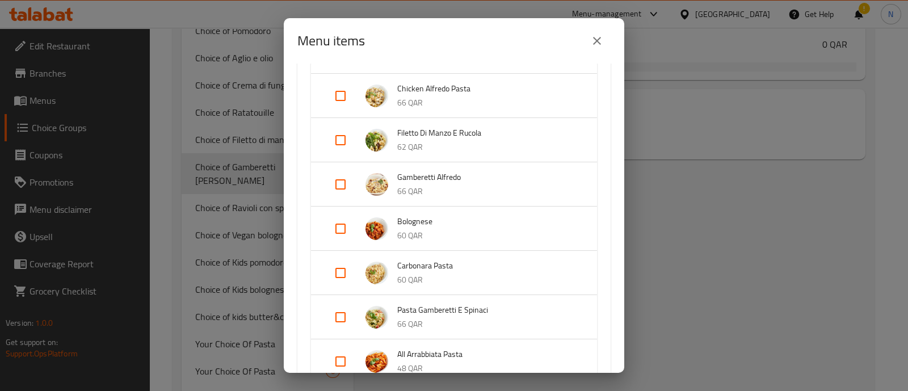
click at [346, 183] on input "Expand" at bounding box center [340, 184] width 27 height 27
checkbox input "true"
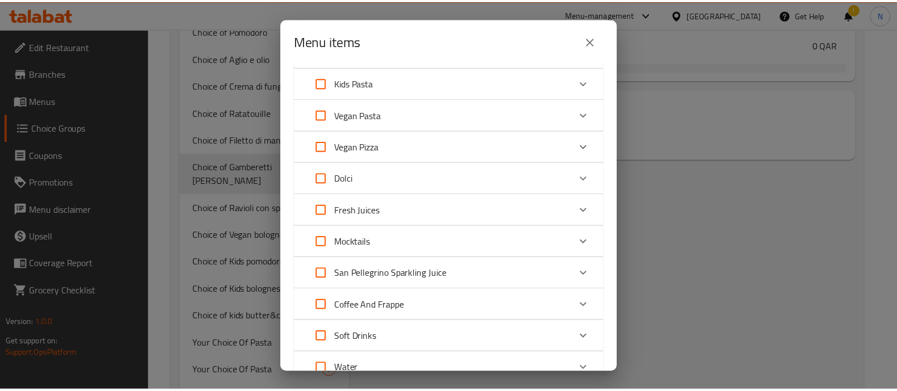
scroll to position [1071, 0]
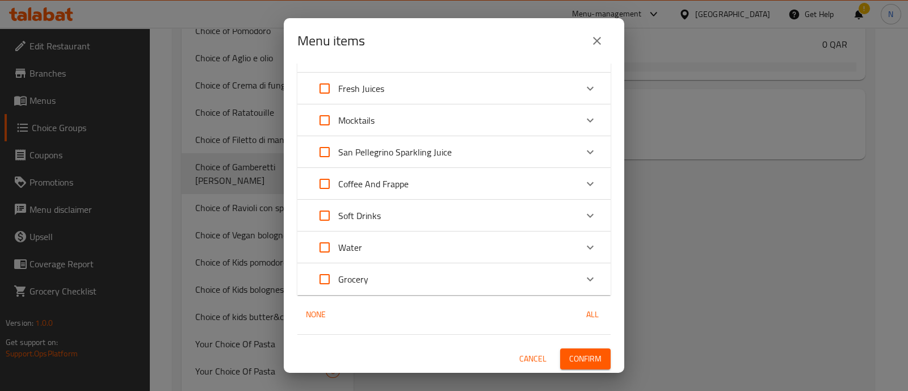
click at [587, 352] on span "Confirm" at bounding box center [585, 359] width 32 height 14
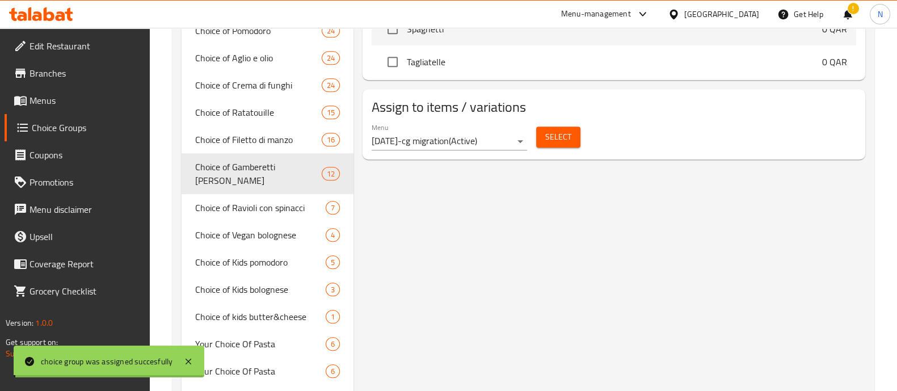
scroll to position [922, 0]
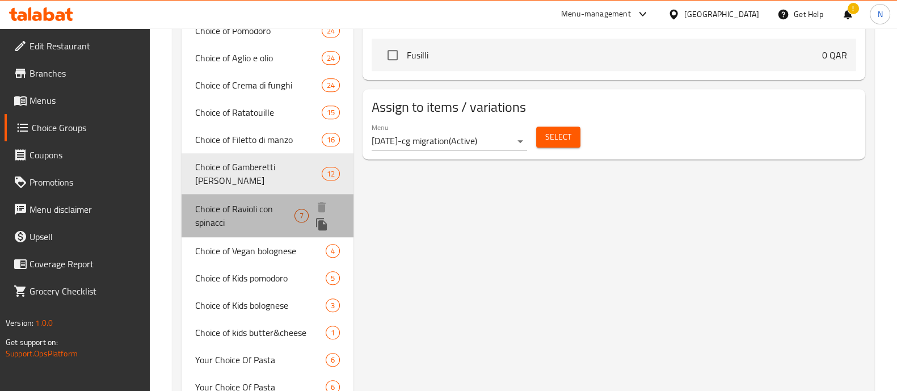
click at [249, 202] on span "Choice of Ravioli con spinacci" at bounding box center [245, 215] width 100 height 27
type input "Choice of Ravioli con spinacci"
type input "اختيار [PERSON_NAME] مع السبانخ"
type input "7"
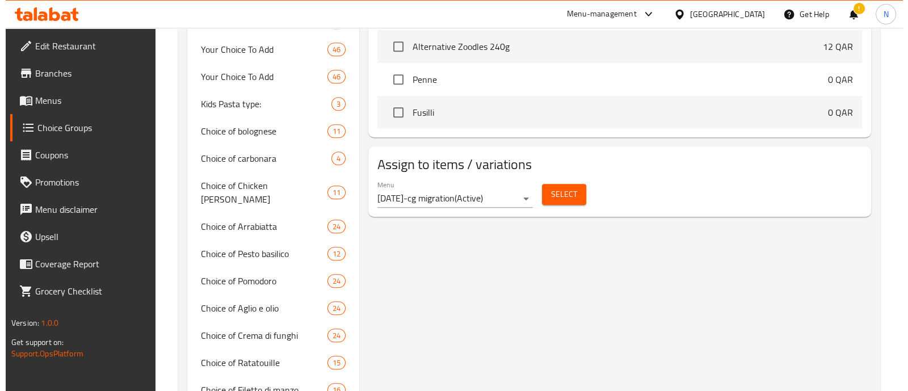
scroll to position [738, 0]
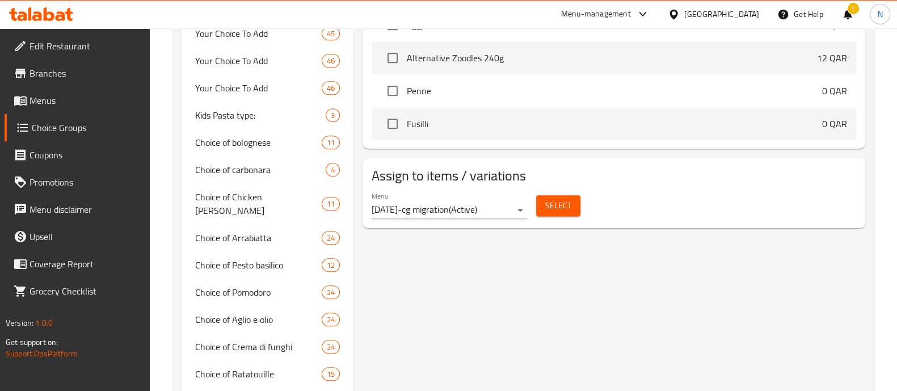
click at [562, 206] on span "Select" at bounding box center [558, 206] width 26 height 14
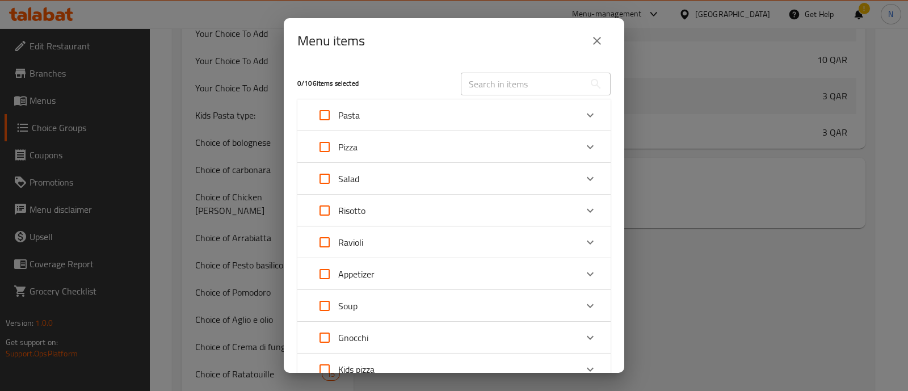
scroll to position [1014, 0]
click at [474, 114] on div "Pasta" at bounding box center [444, 115] width 266 height 27
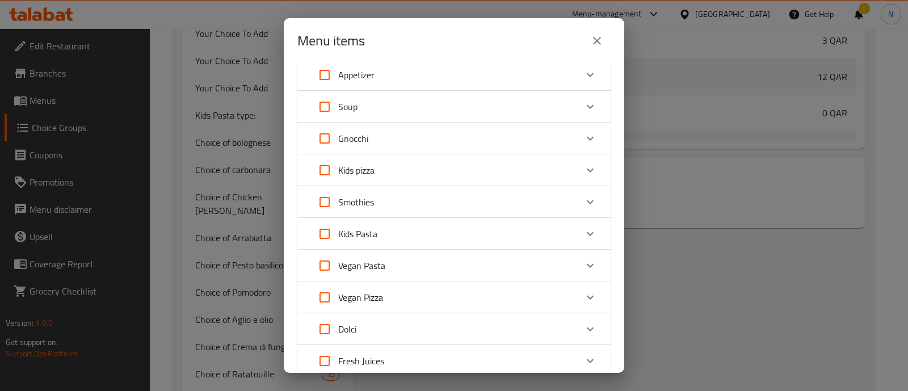
click at [472, 229] on div "Kids Pasta" at bounding box center [444, 233] width 266 height 27
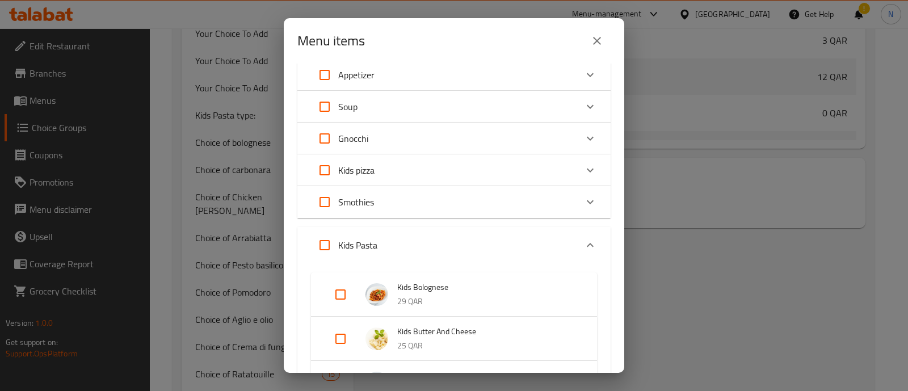
click at [473, 242] on div "Kids Pasta" at bounding box center [444, 245] width 266 height 27
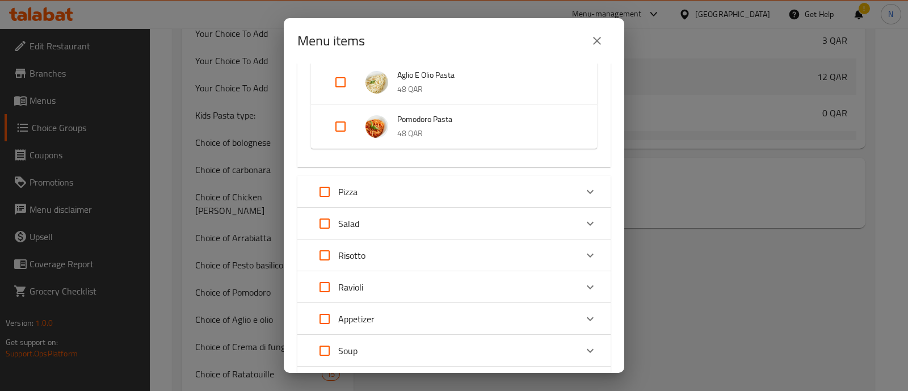
scroll to position [556, 0]
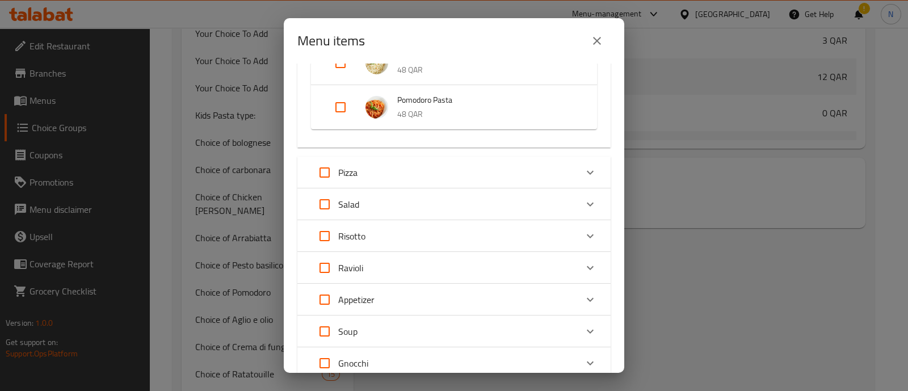
click at [414, 268] on div "Ravioli" at bounding box center [444, 267] width 266 height 27
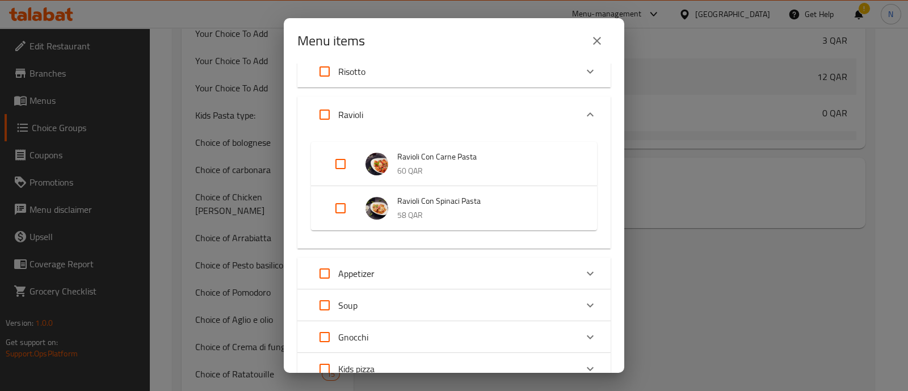
scroll to position [698, 0]
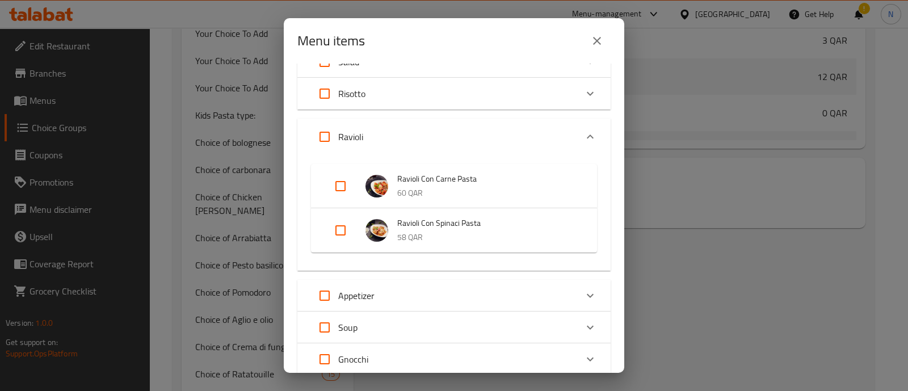
click at [339, 179] on input "Expand" at bounding box center [340, 186] width 27 height 27
checkbox input "true"
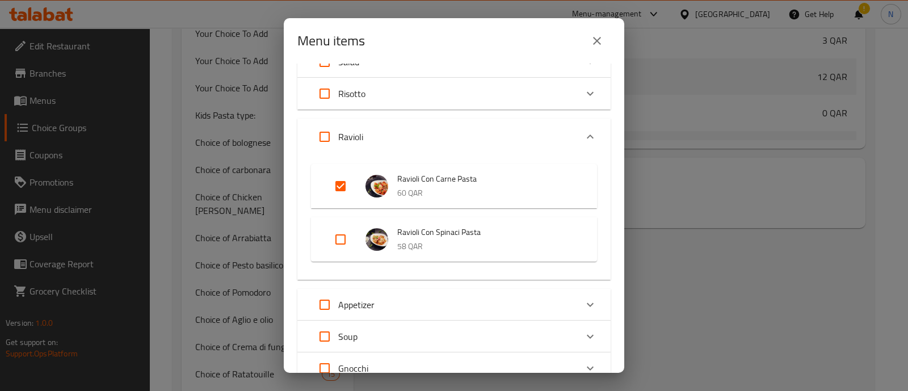
click at [338, 239] on input "Expand" at bounding box center [340, 239] width 27 height 27
checkbox input "true"
click at [339, 183] on input "Expand" at bounding box center [340, 186] width 27 height 27
checkbox input "false"
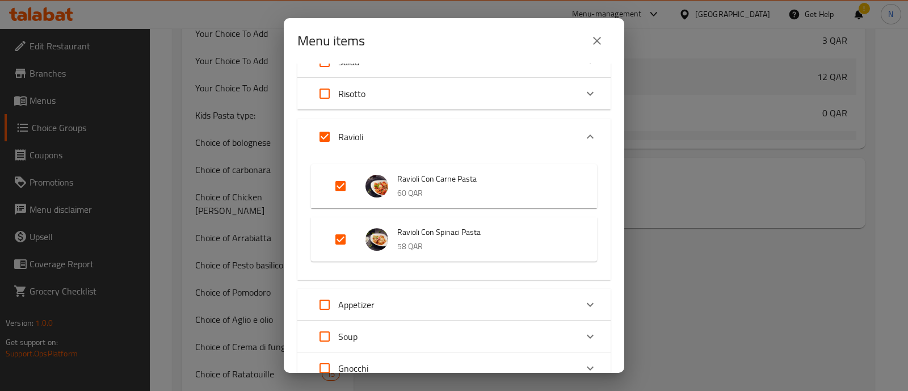
checkbox input "false"
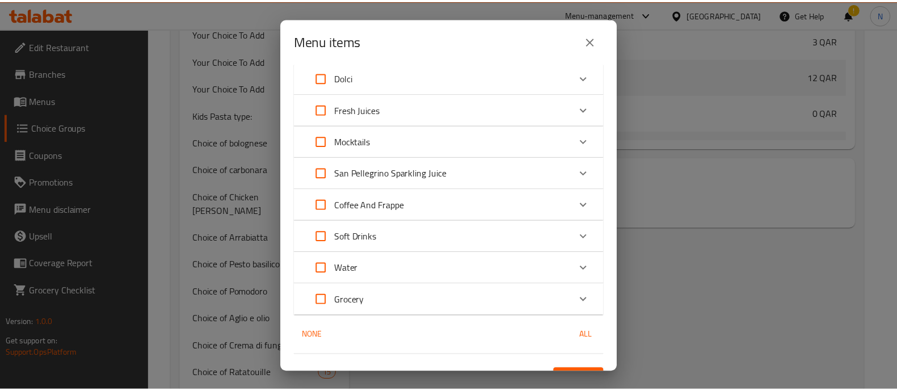
scroll to position [1200, 0]
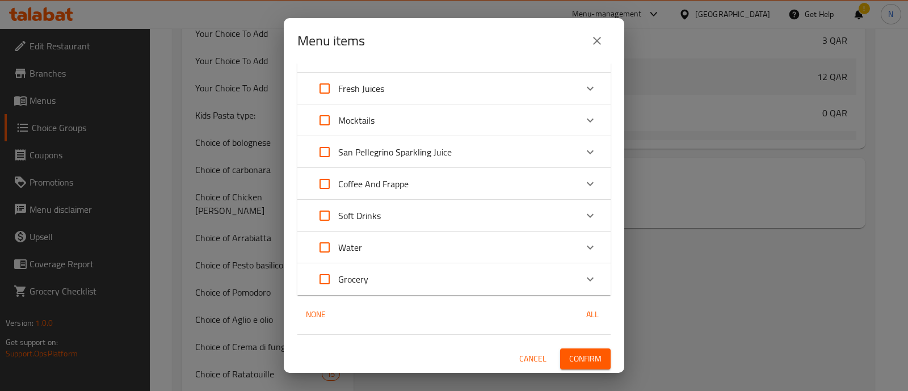
click at [579, 362] on span "Confirm" at bounding box center [585, 359] width 32 height 14
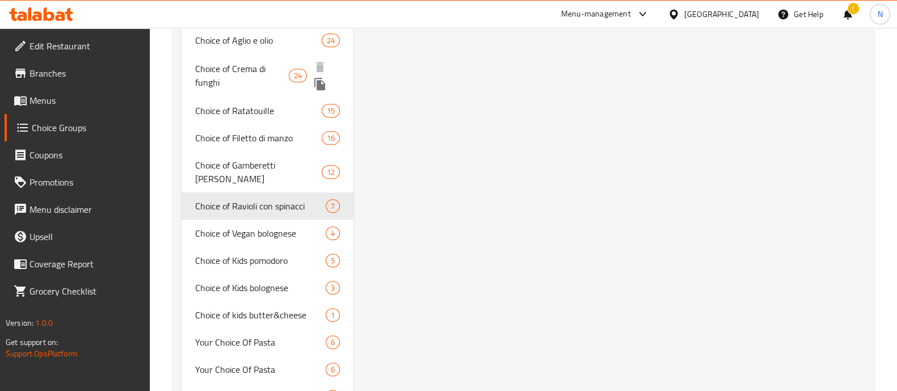
scroll to position [1022, 0]
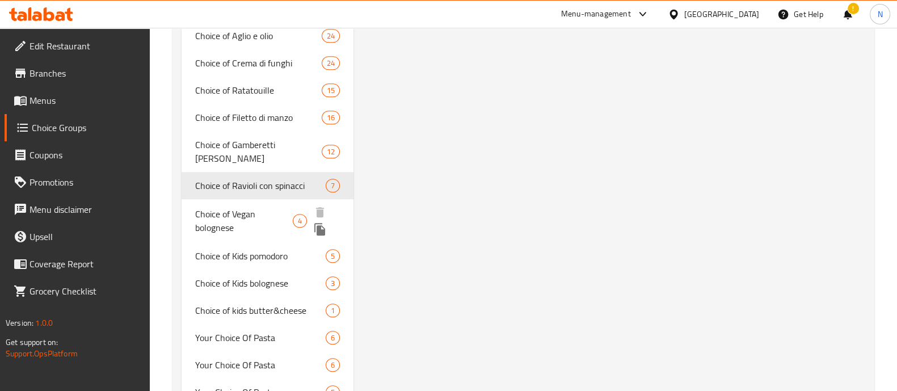
click at [255, 207] on span "Choice of Vegan bolognese" at bounding box center [244, 220] width 98 height 27
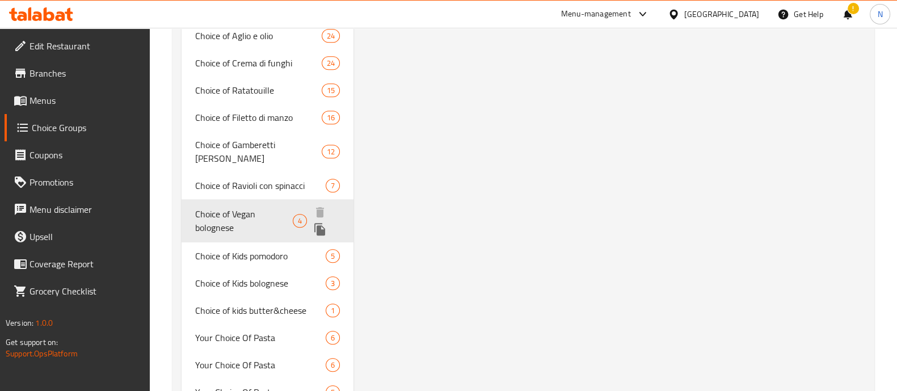
type input "Choice of Vegan bolognese"
type input "اختيار بولونيز نباتي"
type input "4"
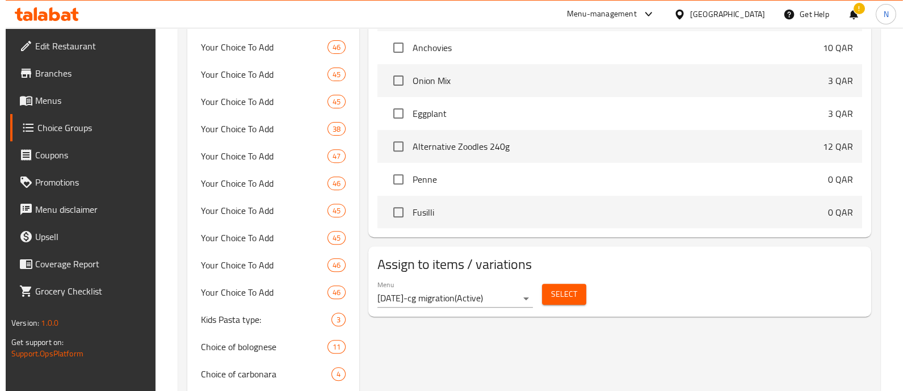
scroll to position [532, 0]
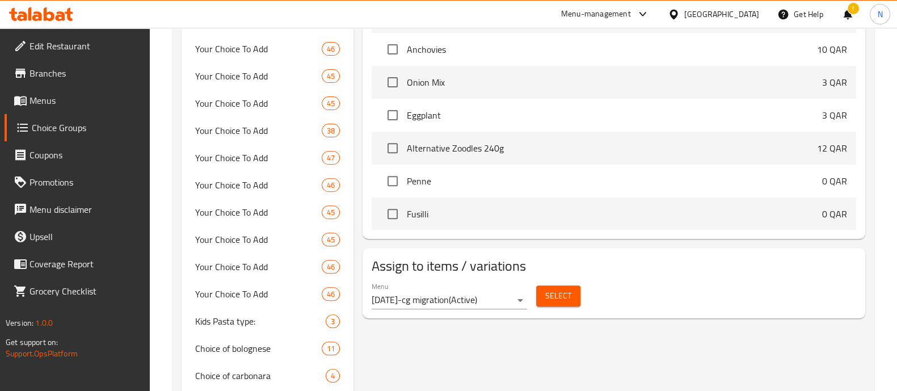
click at [552, 296] on span "Select" at bounding box center [558, 296] width 26 height 14
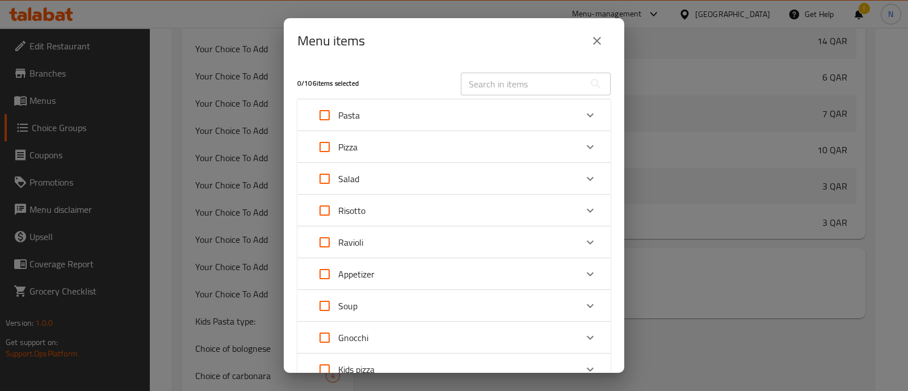
scroll to position [1014, 0]
click at [393, 123] on div "Pasta" at bounding box center [444, 115] width 266 height 27
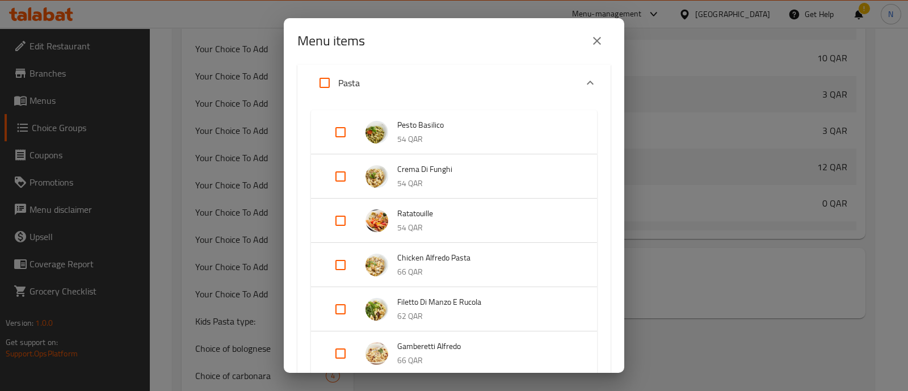
scroll to position [0, 0]
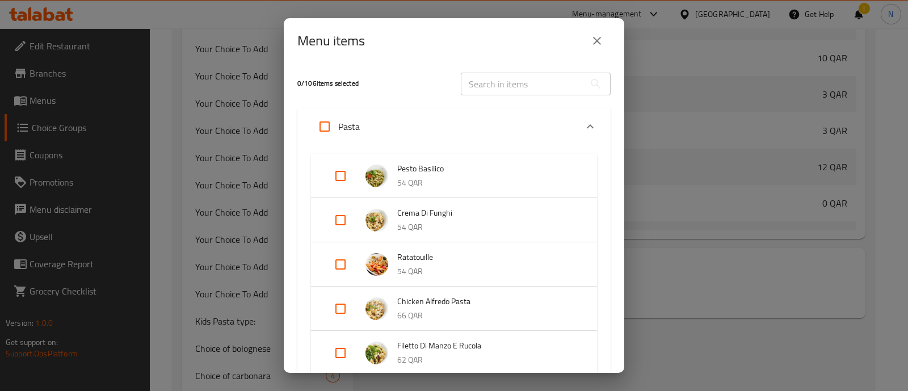
click at [449, 126] on div "Pasta" at bounding box center [444, 126] width 266 height 27
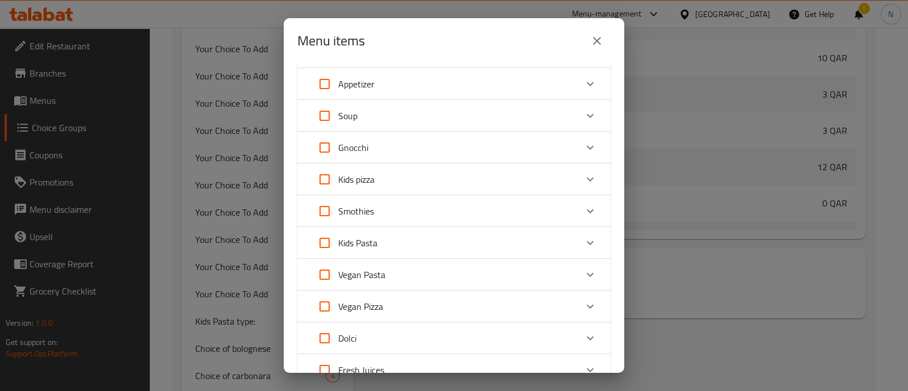
scroll to position [213, 0]
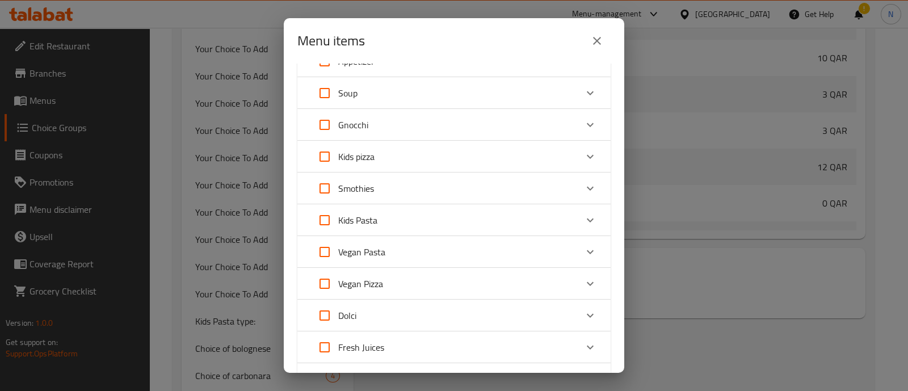
click at [414, 249] on div "Vegan Pasta" at bounding box center [444, 251] width 266 height 27
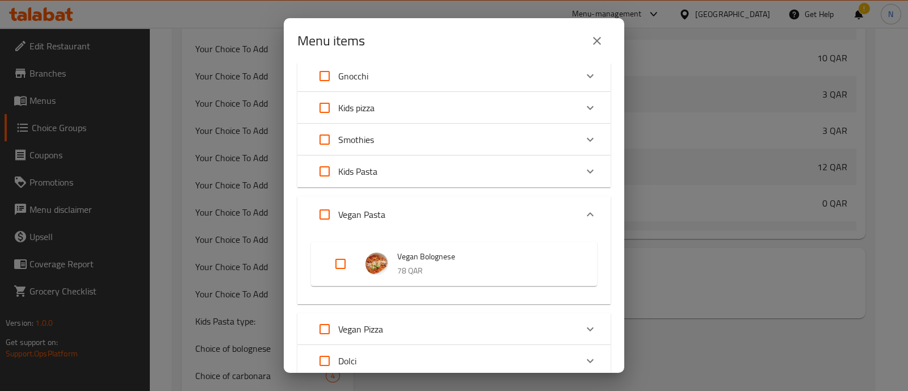
scroll to position [283, 0]
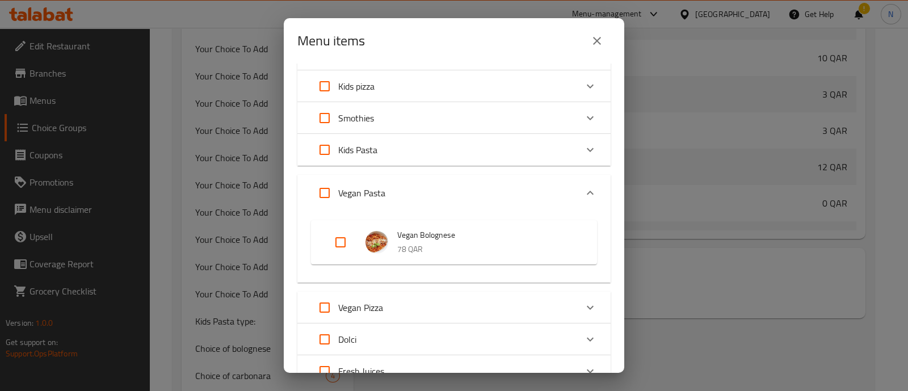
click at [344, 235] on input "Expand" at bounding box center [340, 242] width 27 height 27
checkbox input "true"
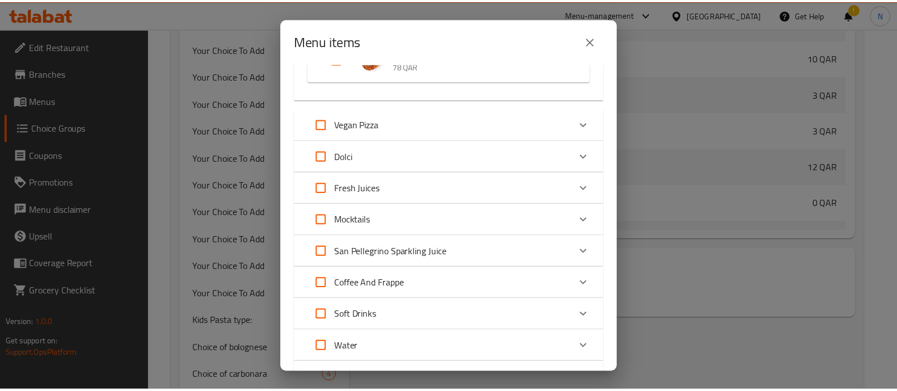
scroll to position [566, 0]
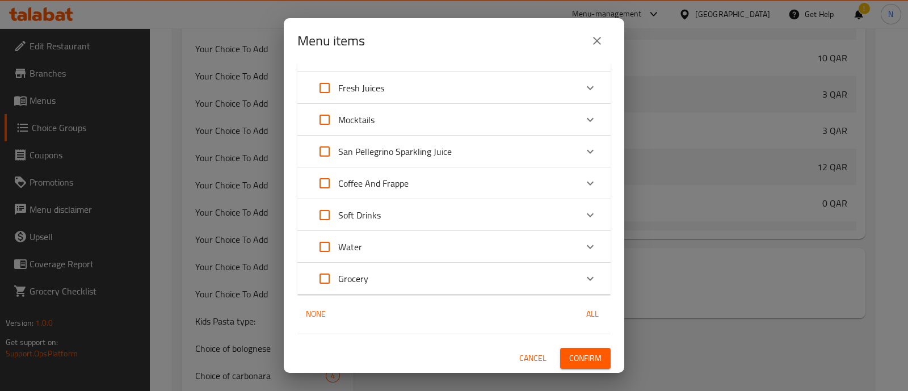
click at [573, 357] on span "Confirm" at bounding box center [585, 358] width 32 height 14
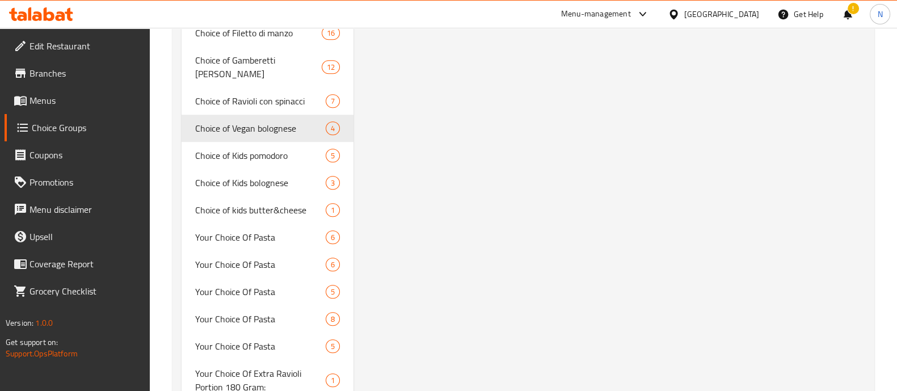
scroll to position [1106, 0]
click at [245, 149] on span "Choice of Kids pomodoro" at bounding box center [243, 156] width 96 height 14
type input "Choice of Kids pomodoro"
type input "اختيار بومودورو للأطفال"
type input "5"
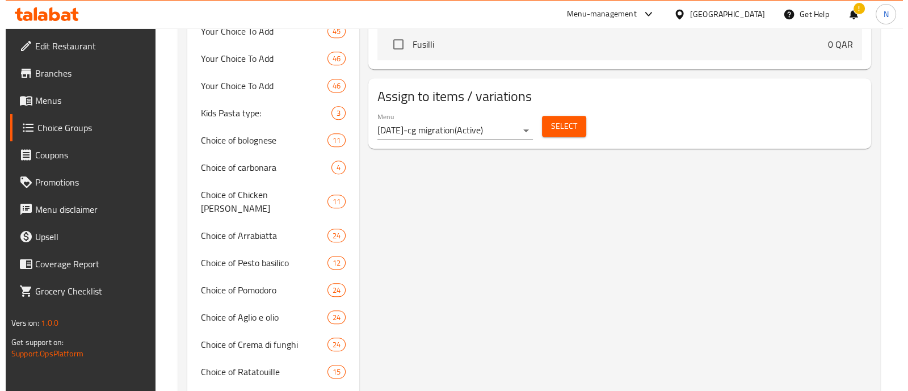
scroll to position [681, 0]
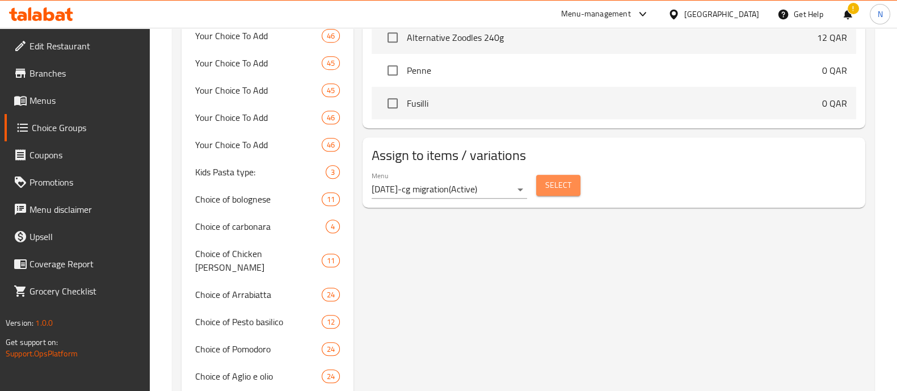
click at [559, 187] on span "Select" at bounding box center [558, 185] width 26 height 14
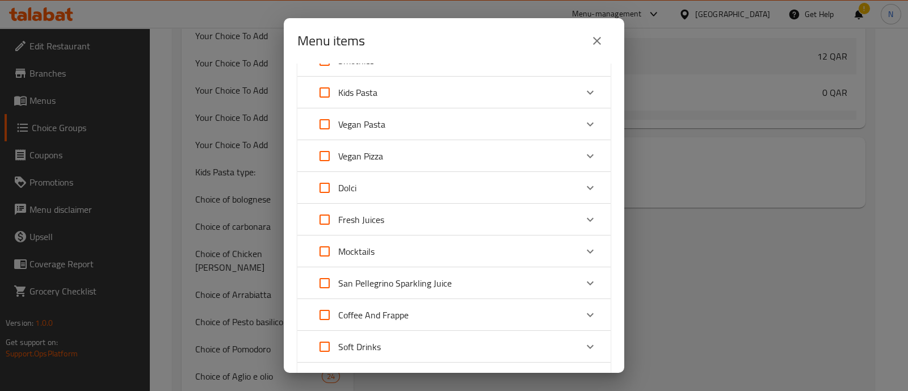
scroll to position [355, 0]
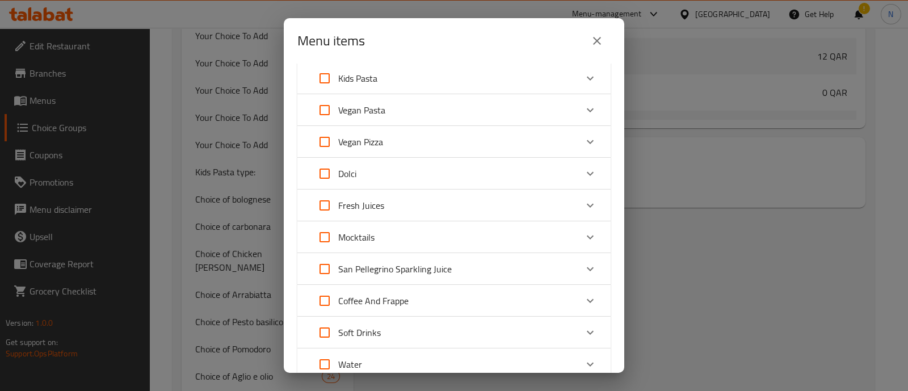
click at [411, 86] on div "Kids Pasta" at bounding box center [444, 78] width 266 height 27
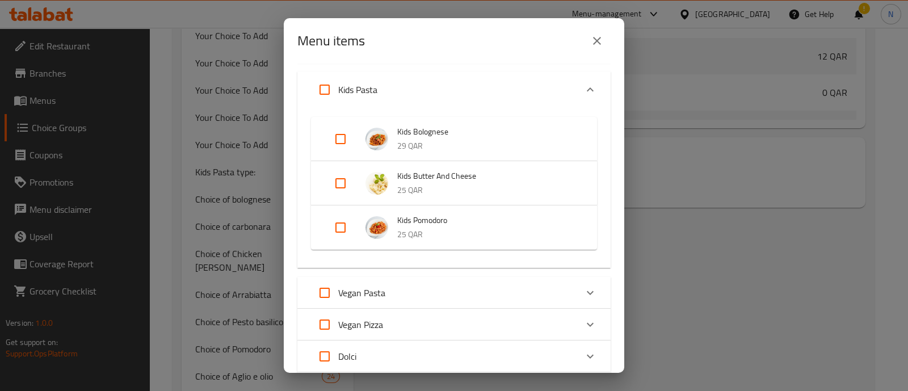
click at [343, 226] on input "Expand" at bounding box center [340, 227] width 27 height 27
checkbox input "true"
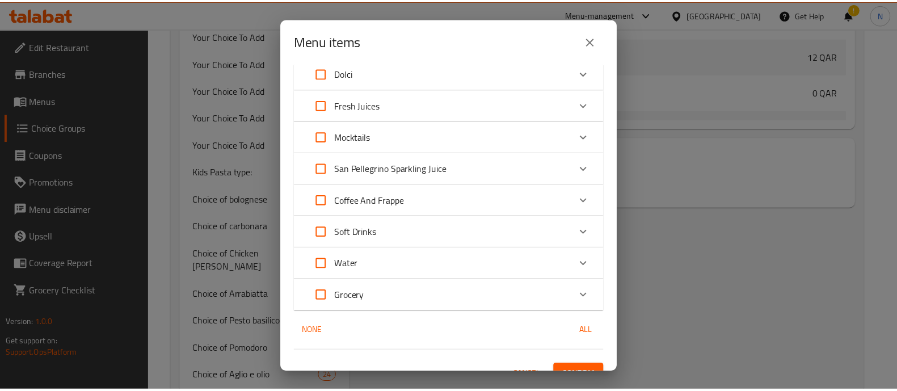
scroll to position [664, 0]
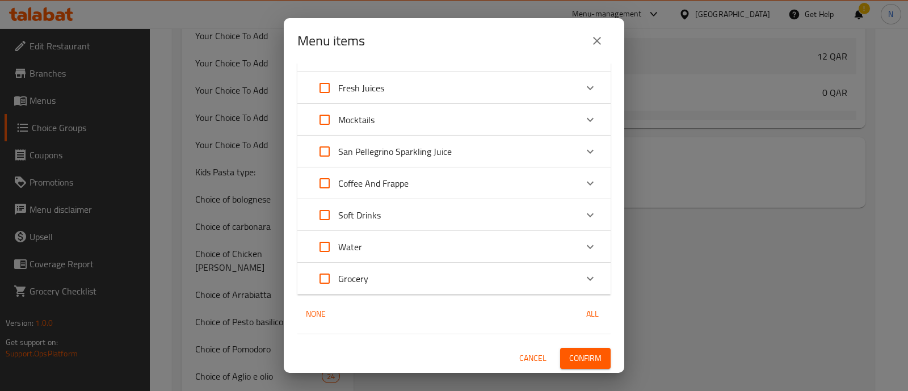
click at [581, 356] on span "Confirm" at bounding box center [585, 358] width 32 height 14
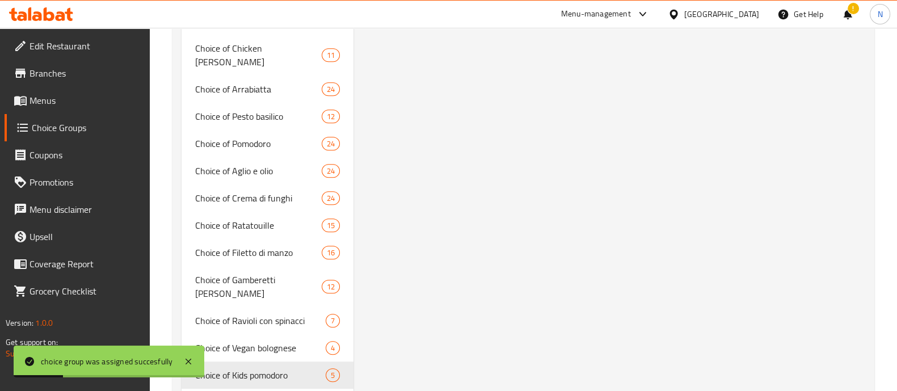
scroll to position [964, 0]
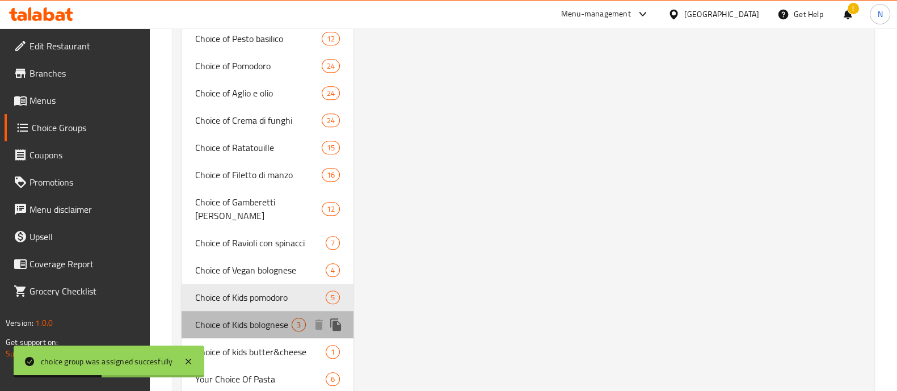
click at [255, 318] on span "Choice of Kids bolognese" at bounding box center [243, 325] width 96 height 14
type input "Choice of Kids bolognese"
type input "اختيار بولونيز للأطفال"
type input "3"
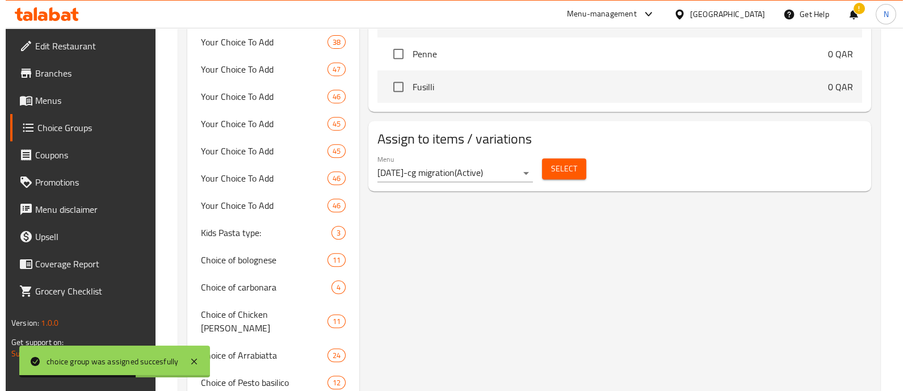
scroll to position [610, 0]
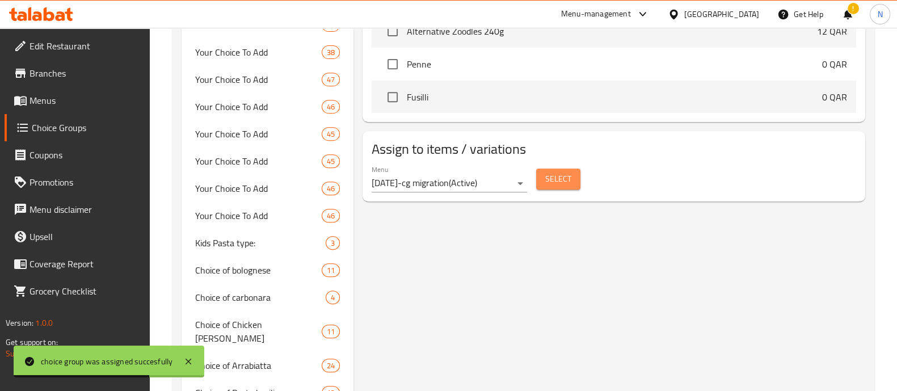
click at [565, 182] on span "Select" at bounding box center [558, 179] width 26 height 14
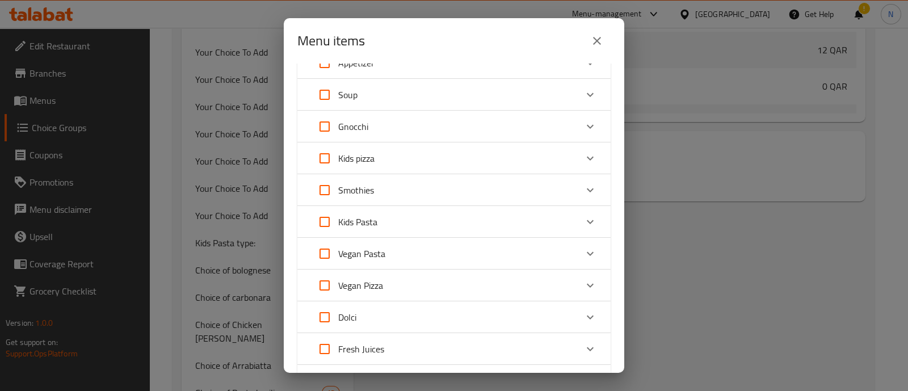
scroll to position [188, 0]
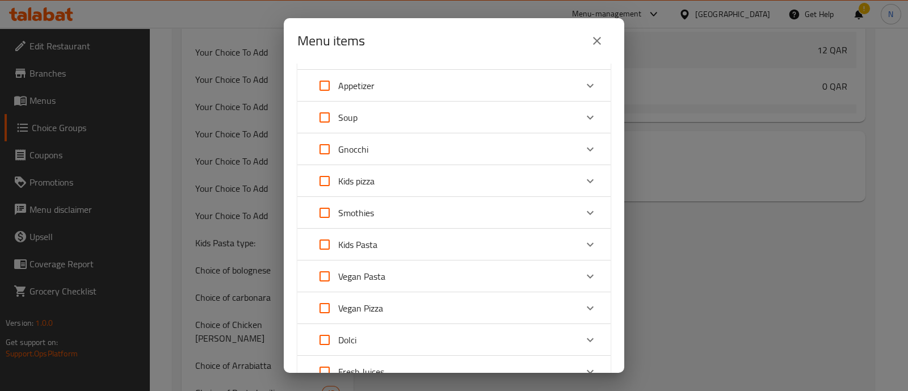
click at [400, 243] on div "Kids Pasta" at bounding box center [444, 244] width 266 height 27
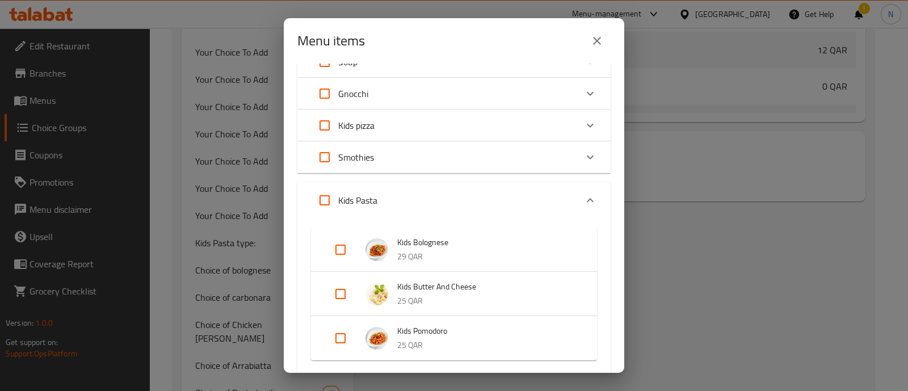
scroll to position [330, 0]
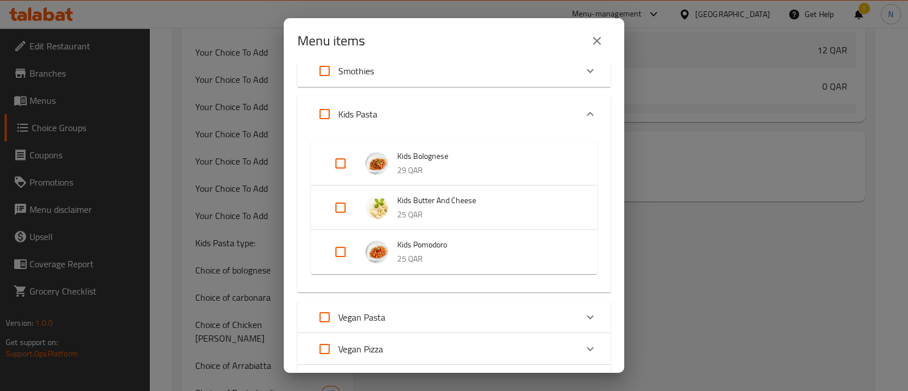
click at [339, 163] on input "Expand" at bounding box center [340, 163] width 27 height 27
checkbox input "true"
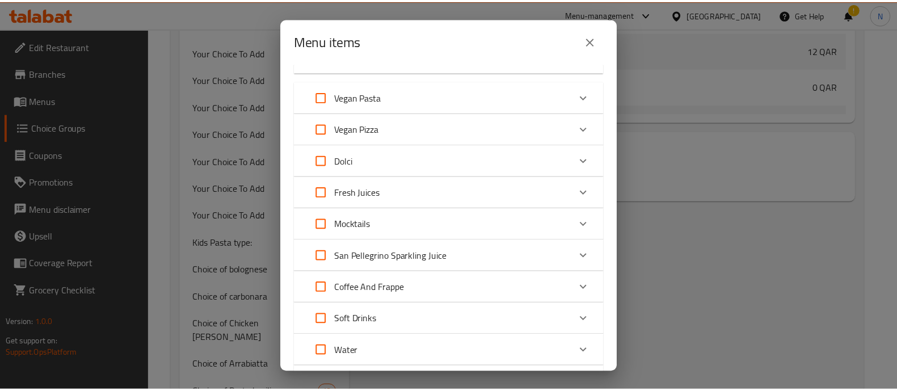
scroll to position [664, 0]
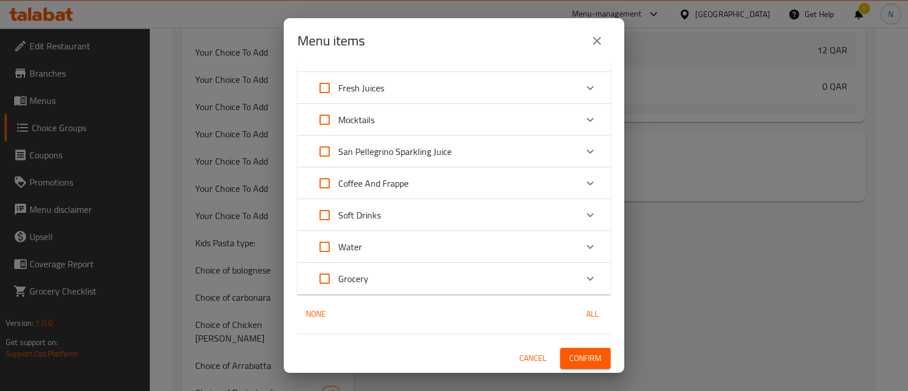
click at [569, 353] on span "Confirm" at bounding box center [585, 358] width 32 height 14
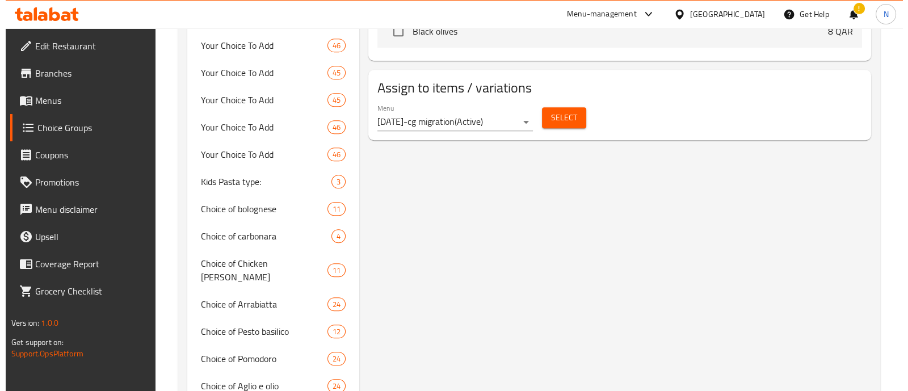
scroll to position [665, 0]
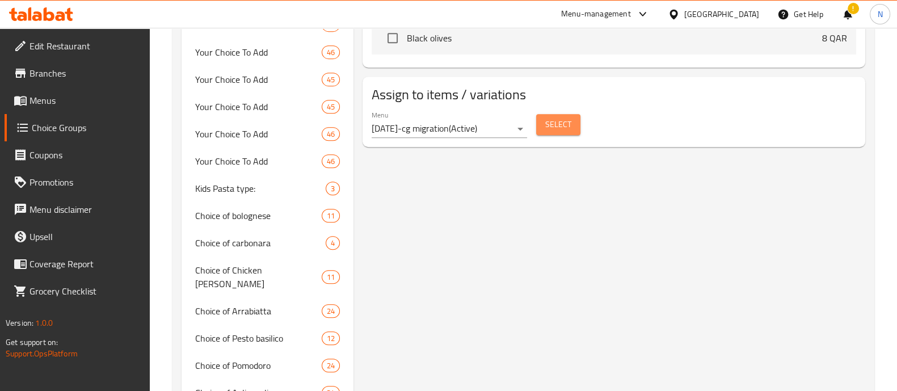
click at [568, 114] on button "Select" at bounding box center [558, 124] width 44 height 21
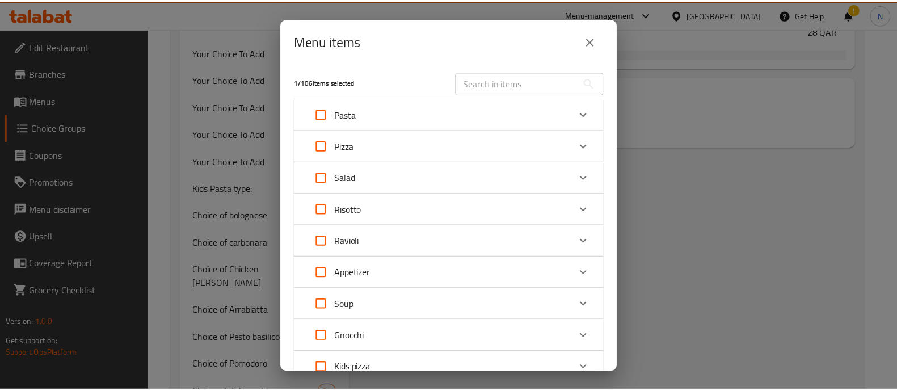
scroll to position [0, 0]
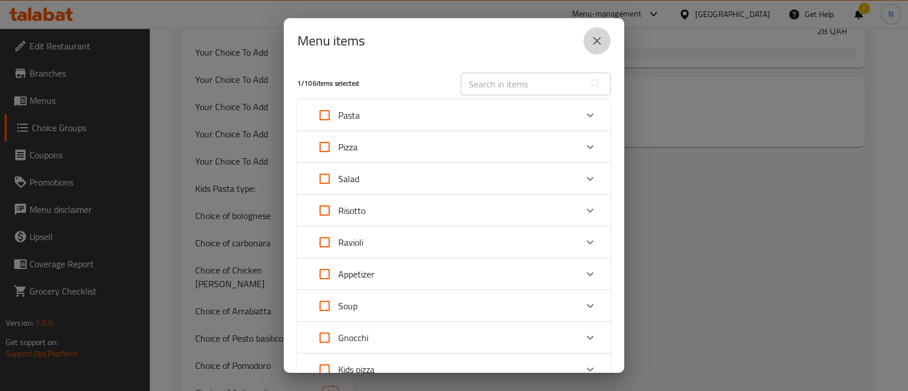
click at [599, 43] on icon "close" at bounding box center [597, 41] width 8 height 8
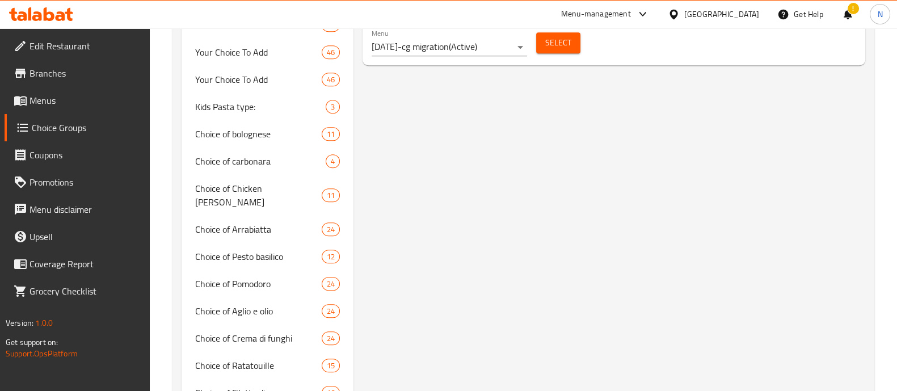
scroll to position [616, 0]
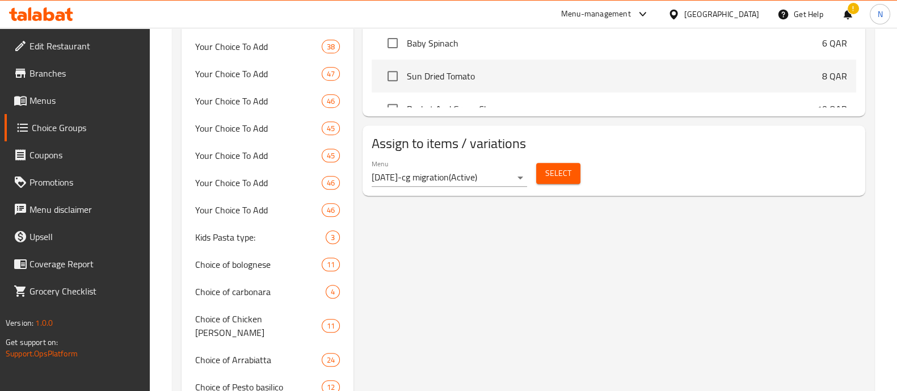
click at [562, 167] on span "Select" at bounding box center [558, 173] width 26 height 14
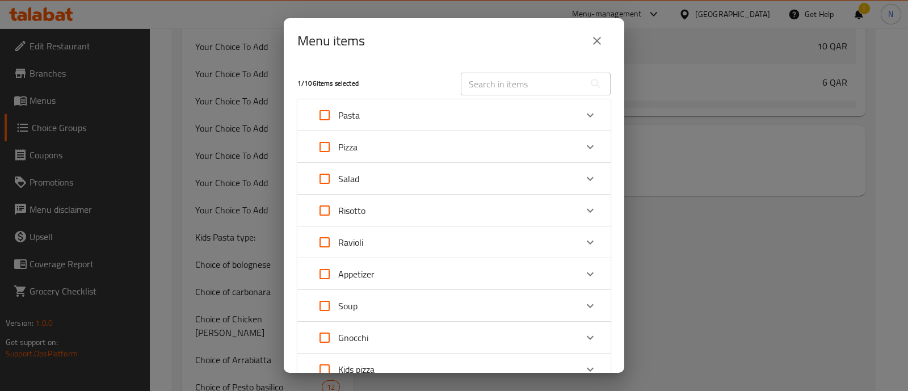
click at [602, 44] on icon "close" at bounding box center [597, 41] width 14 height 14
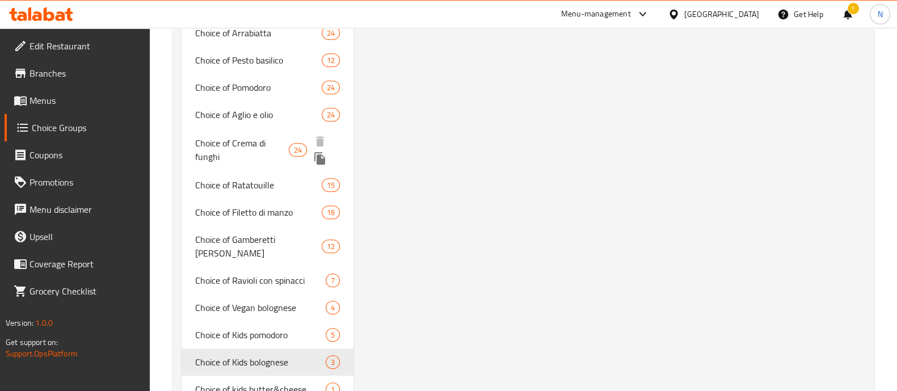
scroll to position [922, 0]
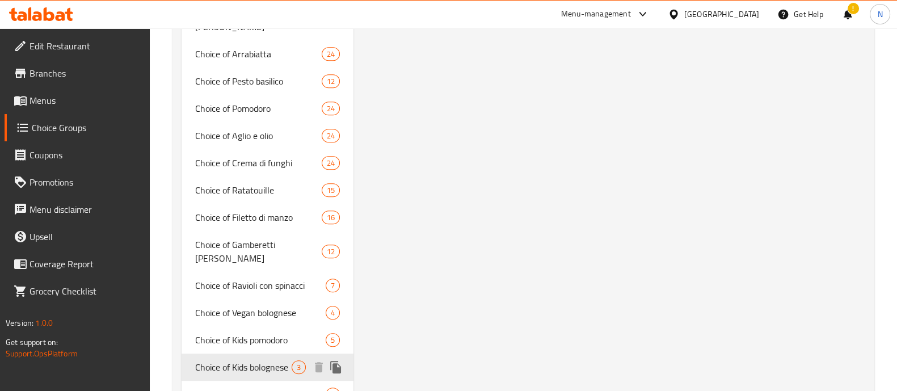
click at [246, 360] on span "Choice of Kids bolognese" at bounding box center [243, 367] width 96 height 14
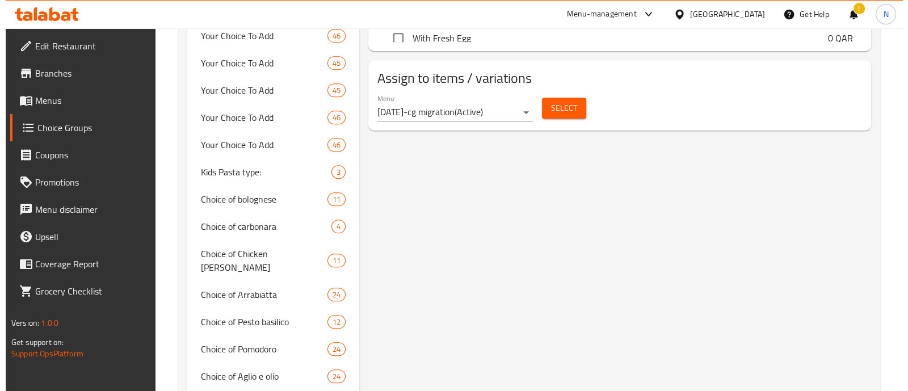
scroll to position [679, 0]
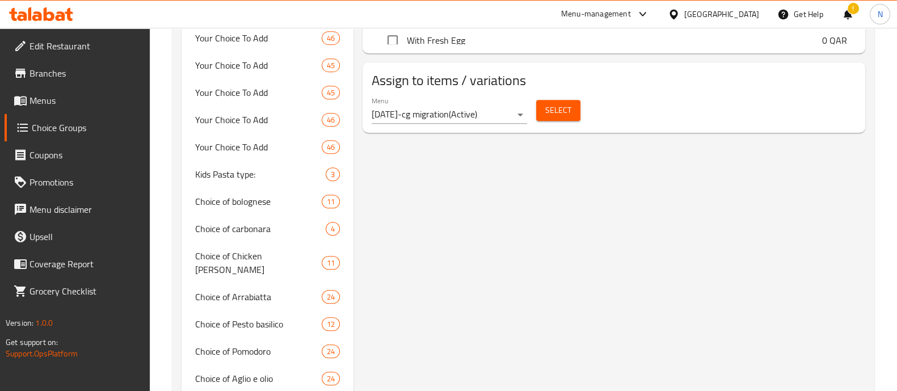
click at [568, 104] on span "Select" at bounding box center [558, 110] width 26 height 14
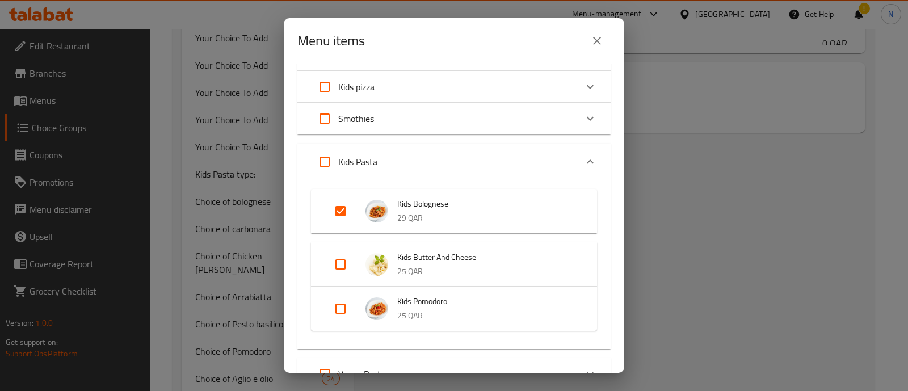
scroll to position [283, 0]
click at [343, 212] on input "Expand" at bounding box center [340, 210] width 27 height 27
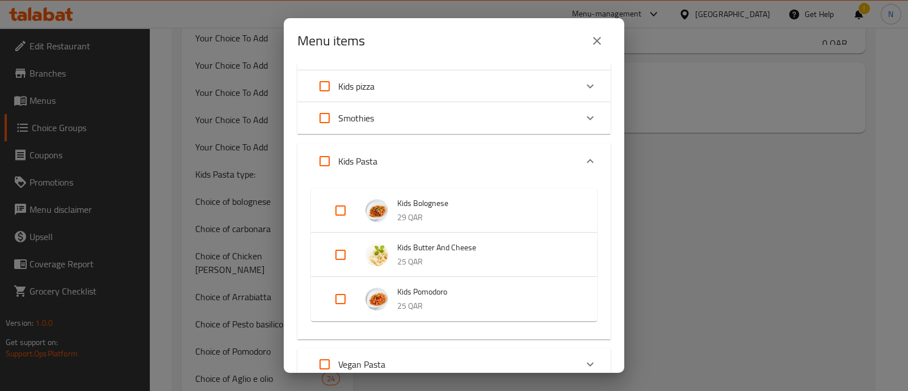
click at [340, 209] on input "Expand" at bounding box center [340, 210] width 27 height 27
checkbox input "true"
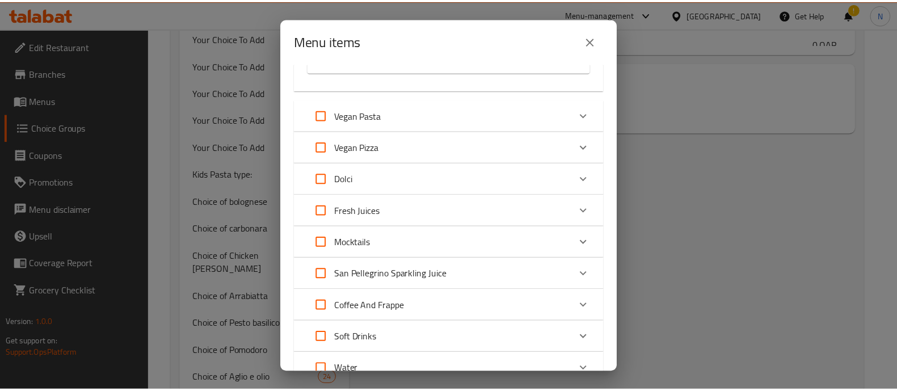
scroll to position [664, 0]
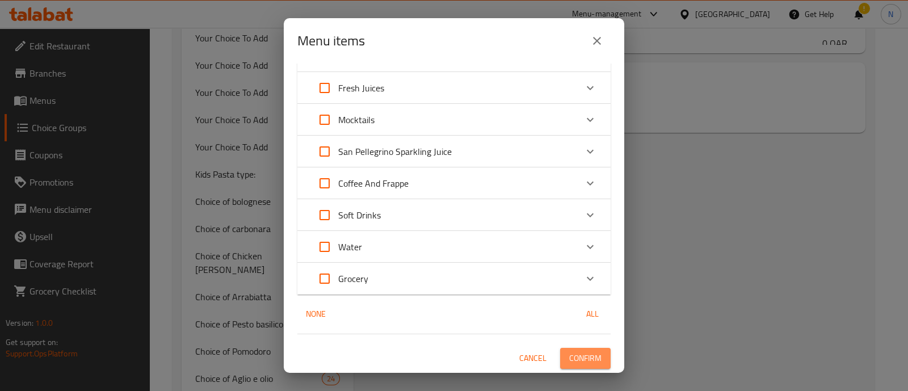
click at [576, 357] on span "Confirm" at bounding box center [585, 358] width 32 height 14
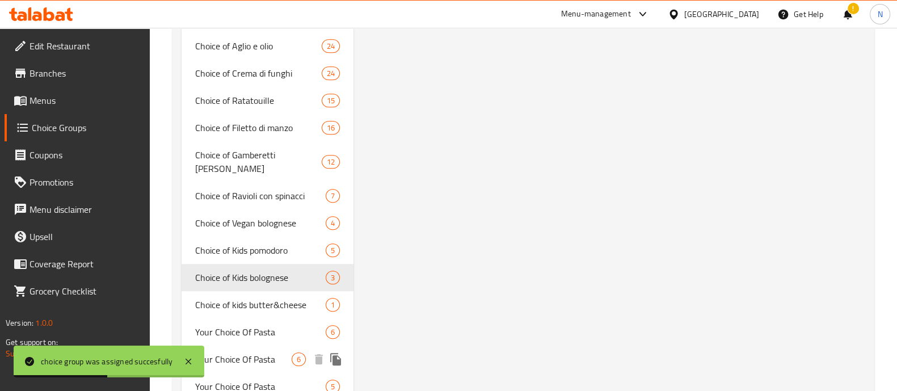
scroll to position [1104, 0]
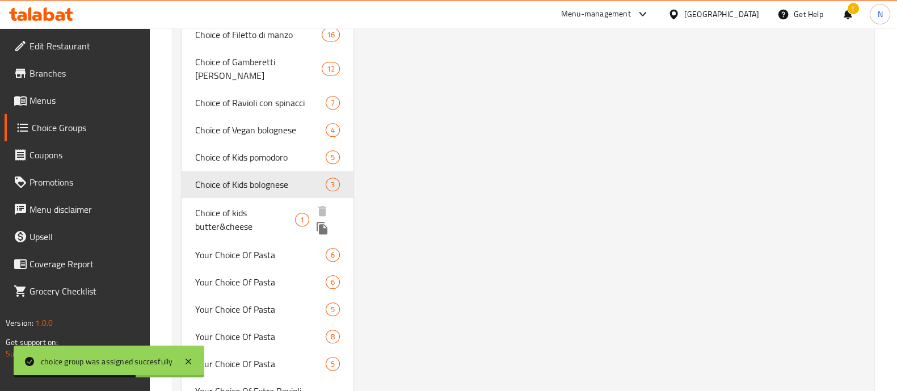
click at [248, 206] on span "Choice of kids butter&cheese" at bounding box center [245, 219] width 100 height 27
type input "Choice of kids butter&cheese"
type input "اختيار الزبدة والجبن للأطفال"
type input "1"
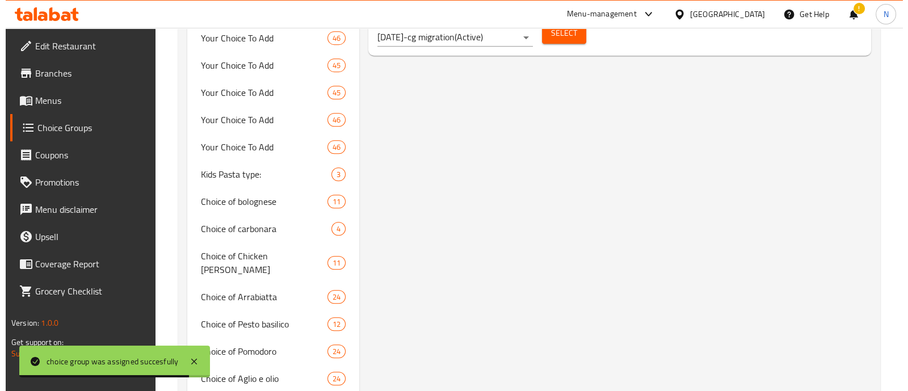
scroll to position [537, 0]
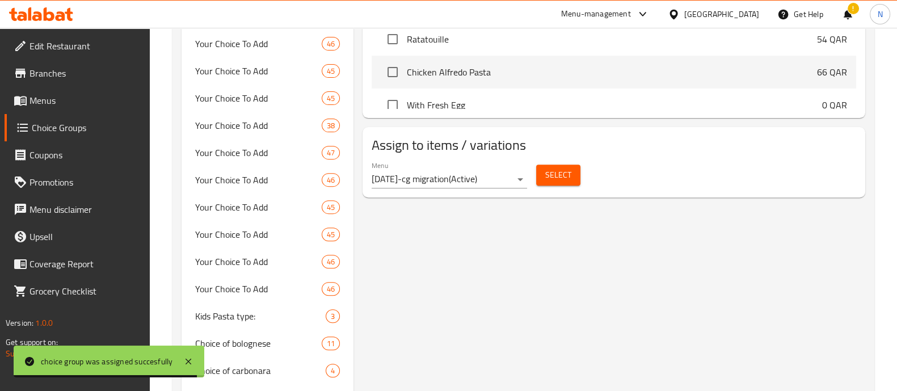
click at [556, 177] on span "Select" at bounding box center [558, 175] width 26 height 14
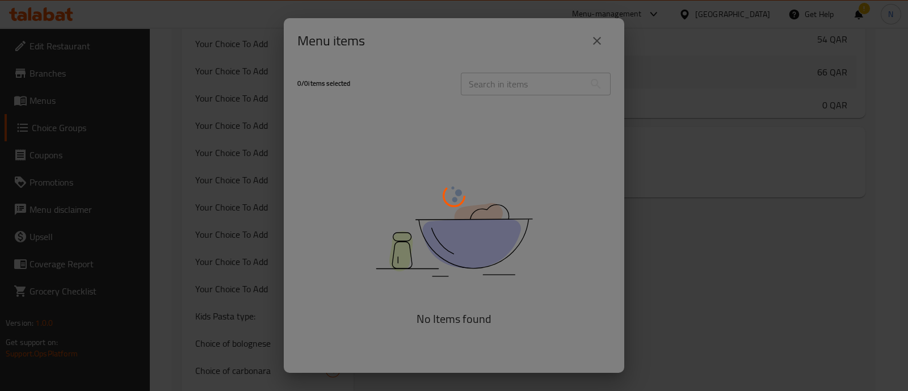
drag, startPoint x: 455, startPoint y: 193, endPoint x: 455, endPoint y: 200, distance: 6.8
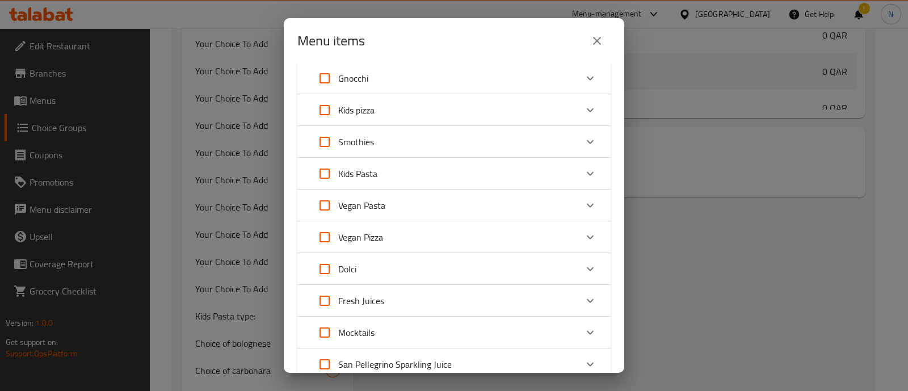
scroll to position [188, 0]
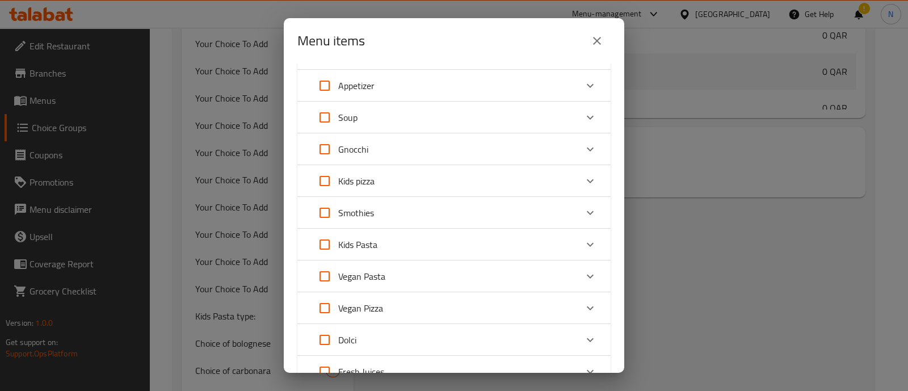
click at [381, 245] on div "Kids Pasta" at bounding box center [444, 244] width 266 height 27
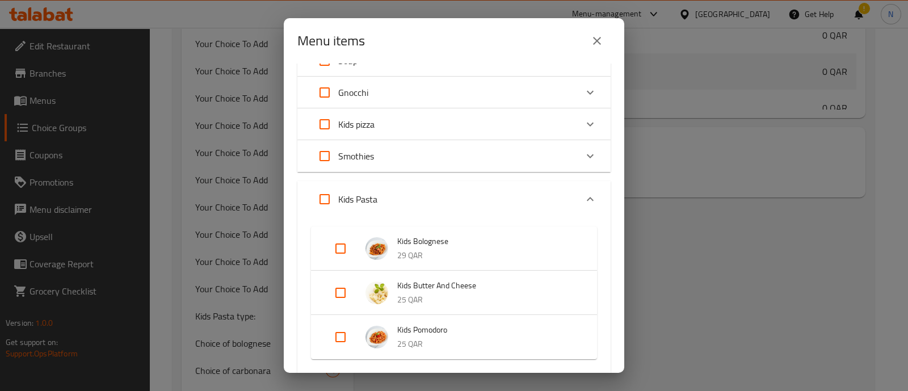
scroll to position [330, 0]
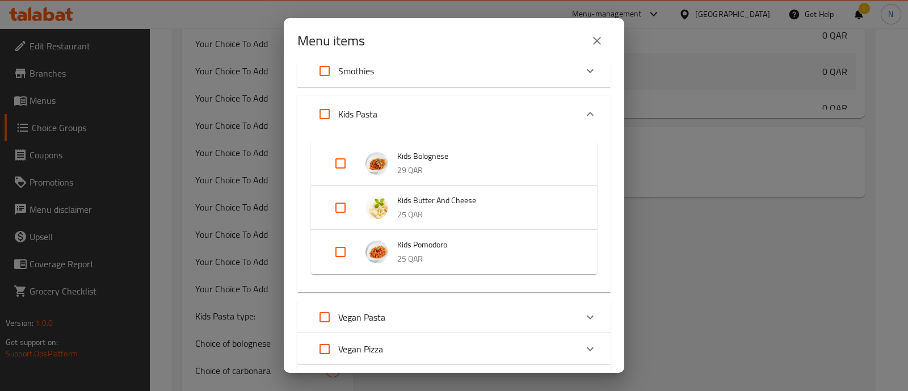
click at [341, 207] on input "Expand" at bounding box center [340, 207] width 27 height 27
checkbox input "true"
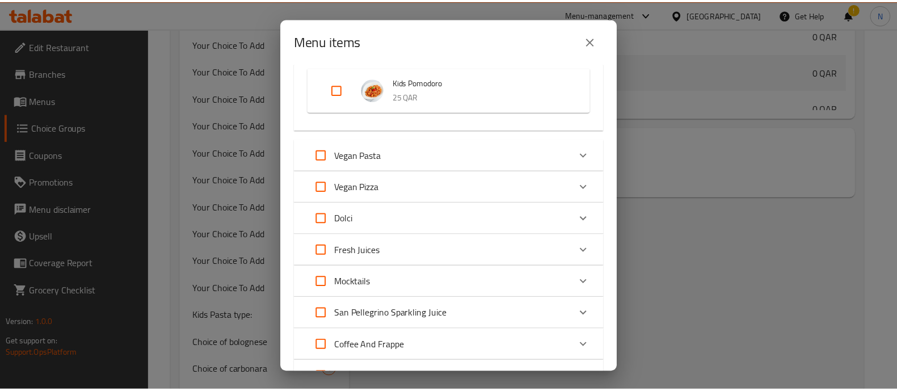
scroll to position [673, 0]
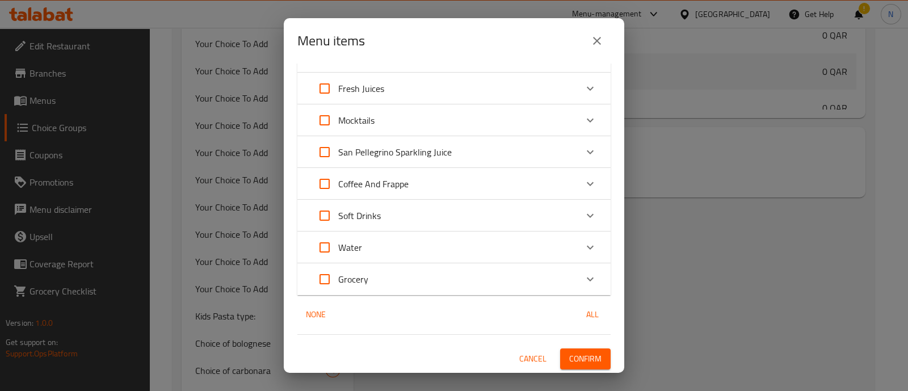
click at [581, 362] on span "Confirm" at bounding box center [585, 359] width 32 height 14
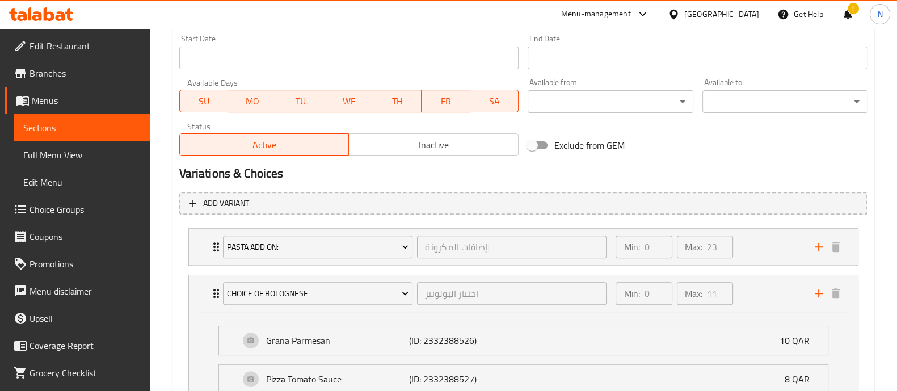
scroll to position [533, 0]
